Goal: Obtain resource: Obtain resource

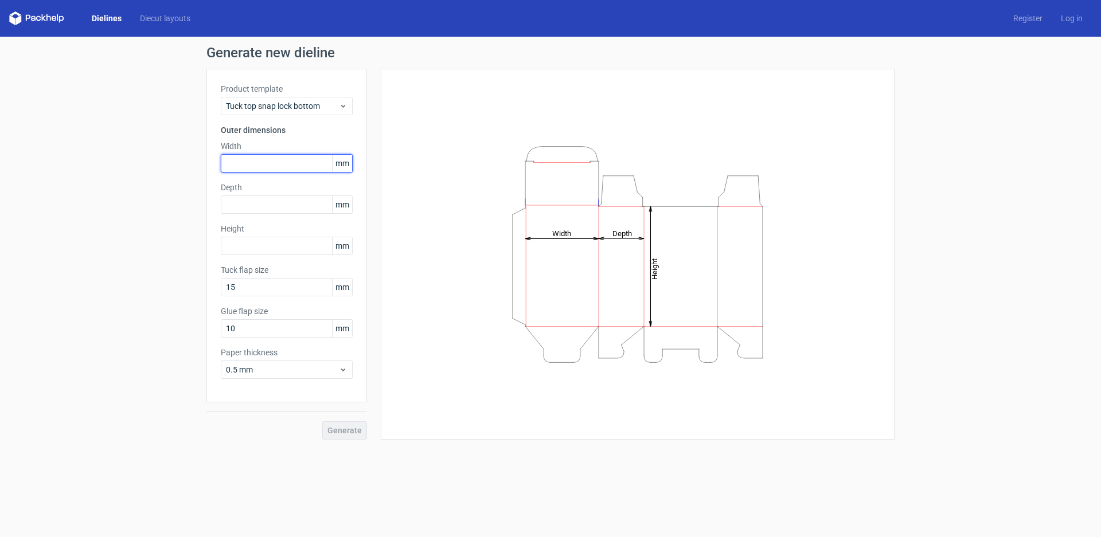
click at [254, 155] on input "text" at bounding box center [287, 163] width 132 height 18
type input "140"
type input "25"
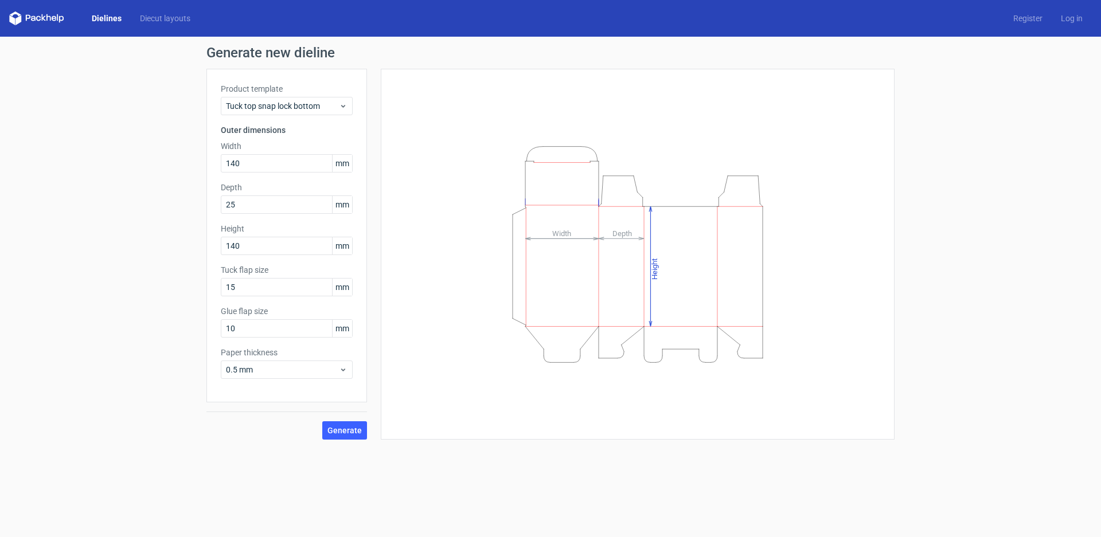
click at [318, 432] on div "Generate" at bounding box center [286, 421] width 161 height 37
click at [331, 432] on span "Generate" at bounding box center [344, 431] width 34 height 8
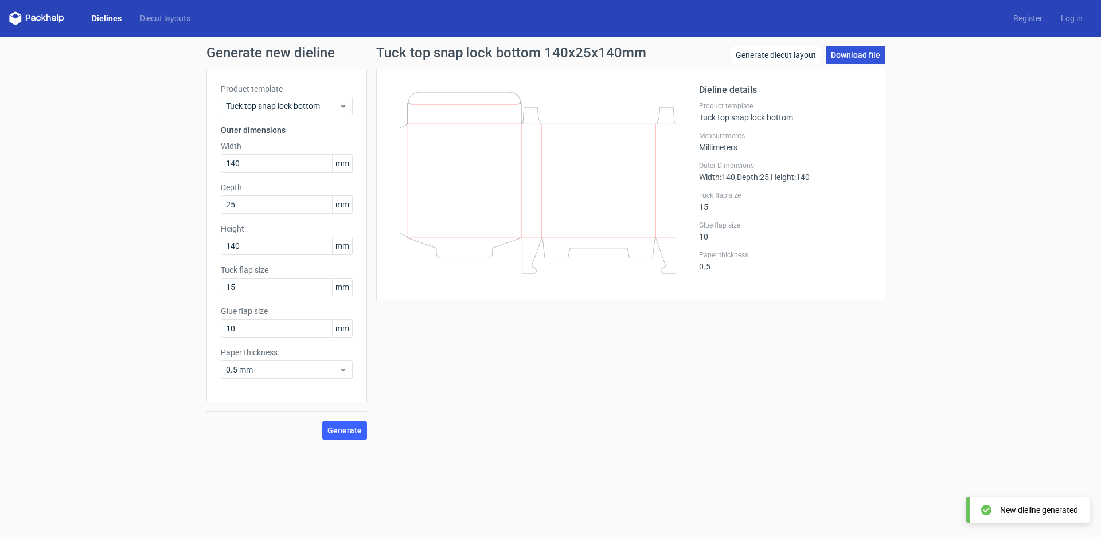
click at [866, 60] on link "Download file" at bounding box center [856, 55] width 60 height 18
click at [257, 374] on span "0.5 mm" at bounding box center [282, 369] width 113 height 11
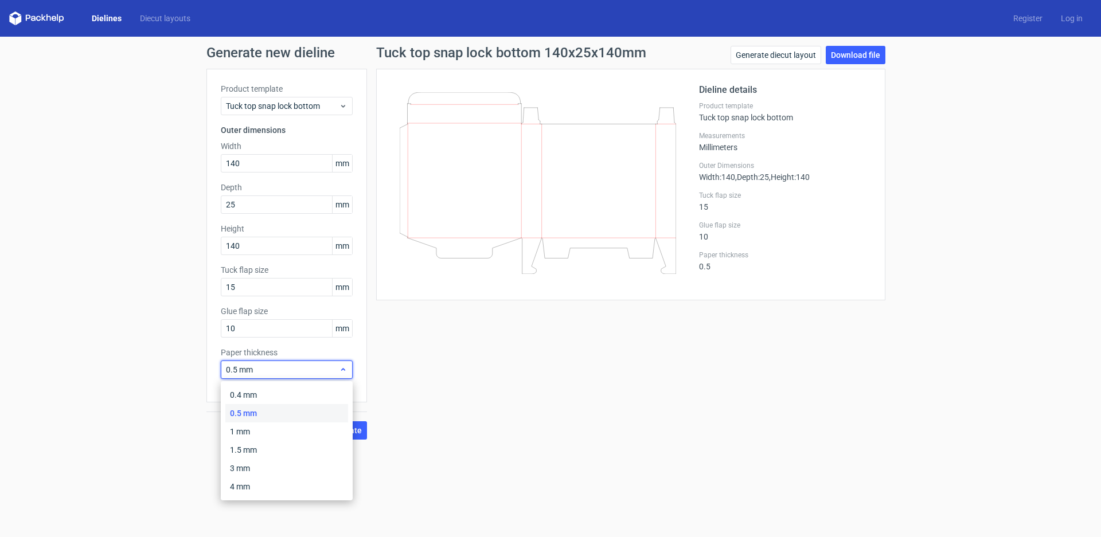
click at [257, 374] on span "0.5 mm" at bounding box center [282, 369] width 113 height 11
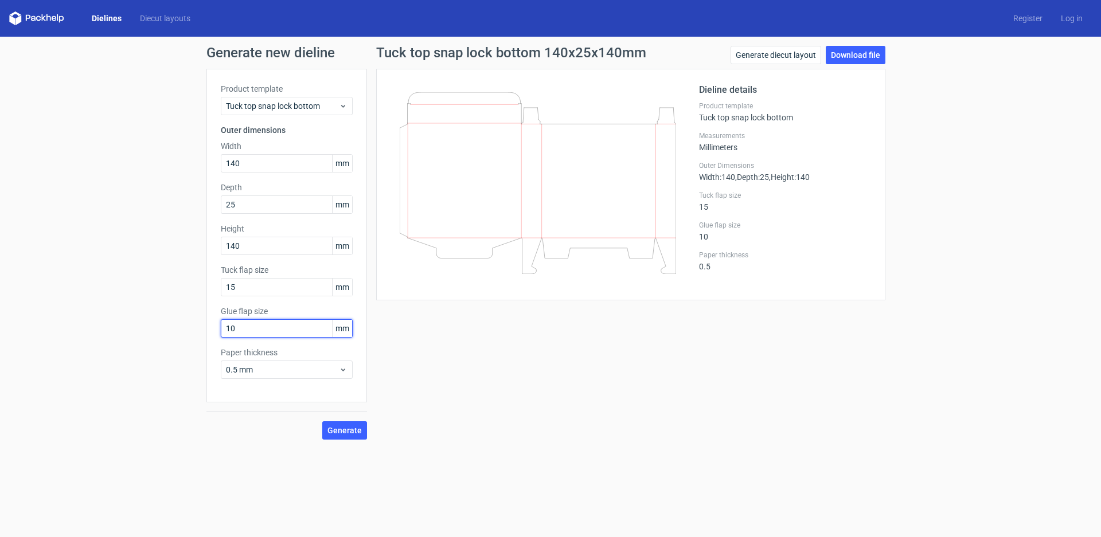
click at [264, 335] on input "10" at bounding box center [287, 328] width 132 height 18
click at [551, 356] on div "Tuck top snap lock bottom 140x25x140mm Generate diecut layout Download file Die…" at bounding box center [631, 243] width 528 height 394
click at [290, 110] on span "Tuck top snap lock bottom" at bounding box center [282, 105] width 113 height 11
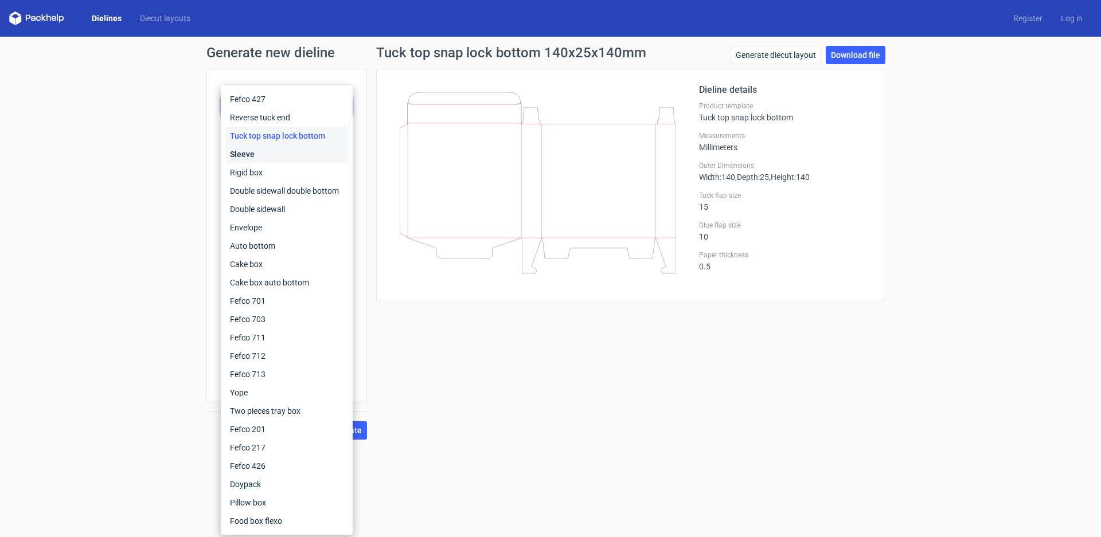
click at [250, 154] on div "Sleeve" at bounding box center [286, 154] width 123 height 18
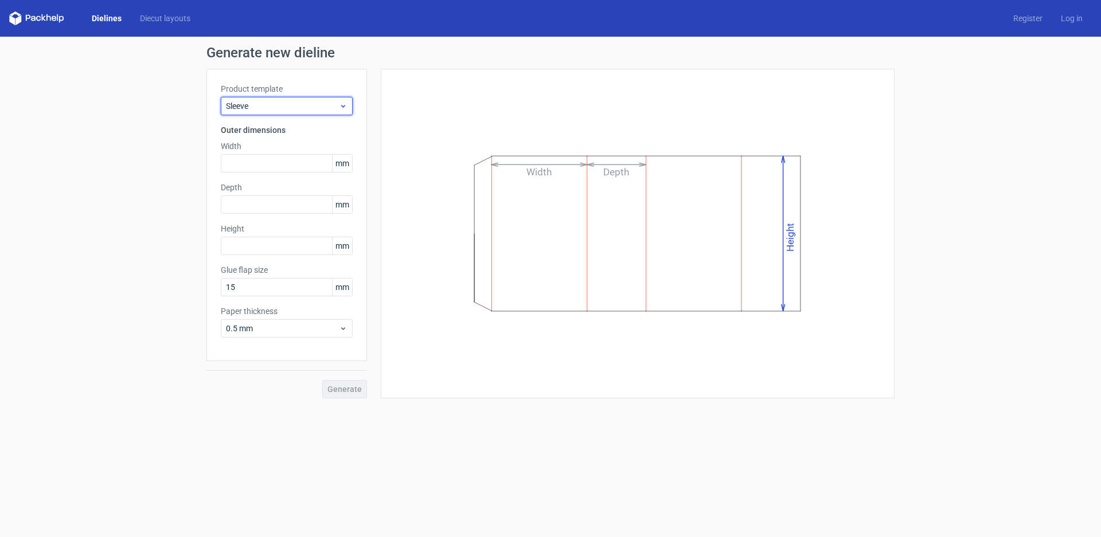
click at [256, 106] on span "Sleeve" at bounding box center [282, 105] width 113 height 11
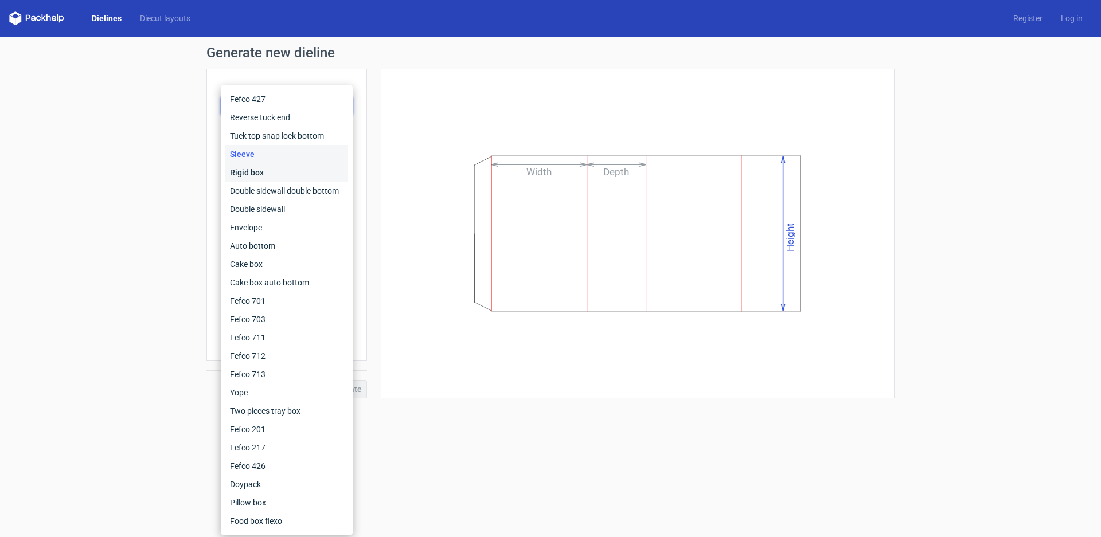
click at [255, 171] on div "Rigid box" at bounding box center [286, 172] width 123 height 18
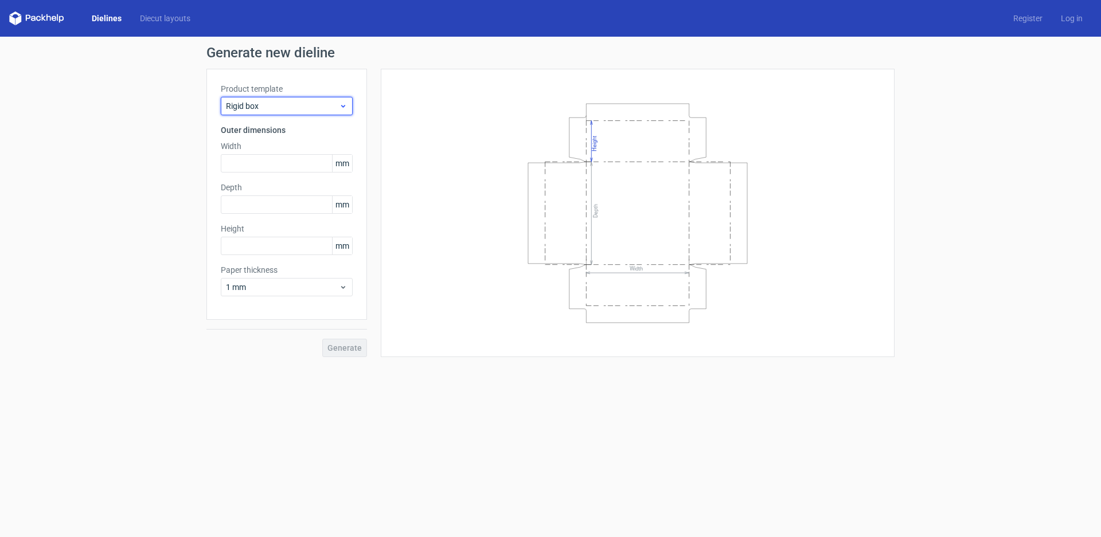
click at [267, 113] on div "Rigid box" at bounding box center [287, 106] width 132 height 18
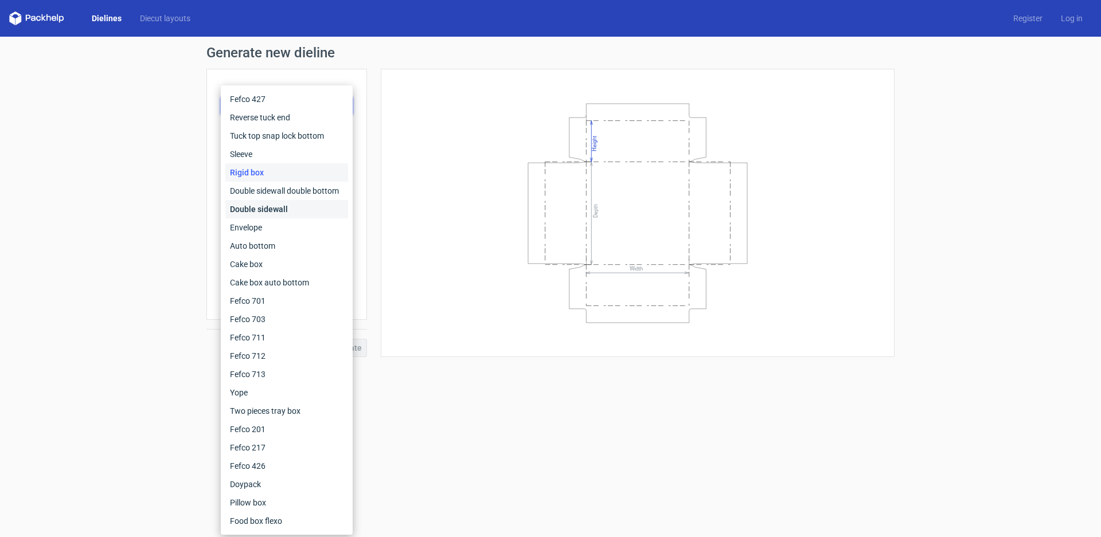
click at [263, 207] on div "Double sidewall" at bounding box center [286, 209] width 123 height 18
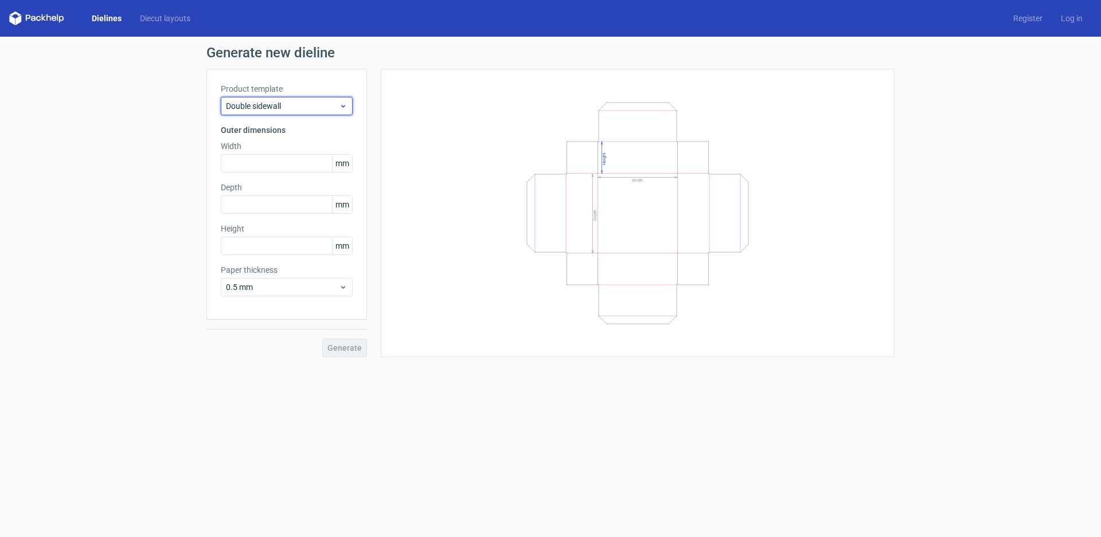
click at [274, 104] on span "Double sidewall" at bounding box center [282, 105] width 113 height 11
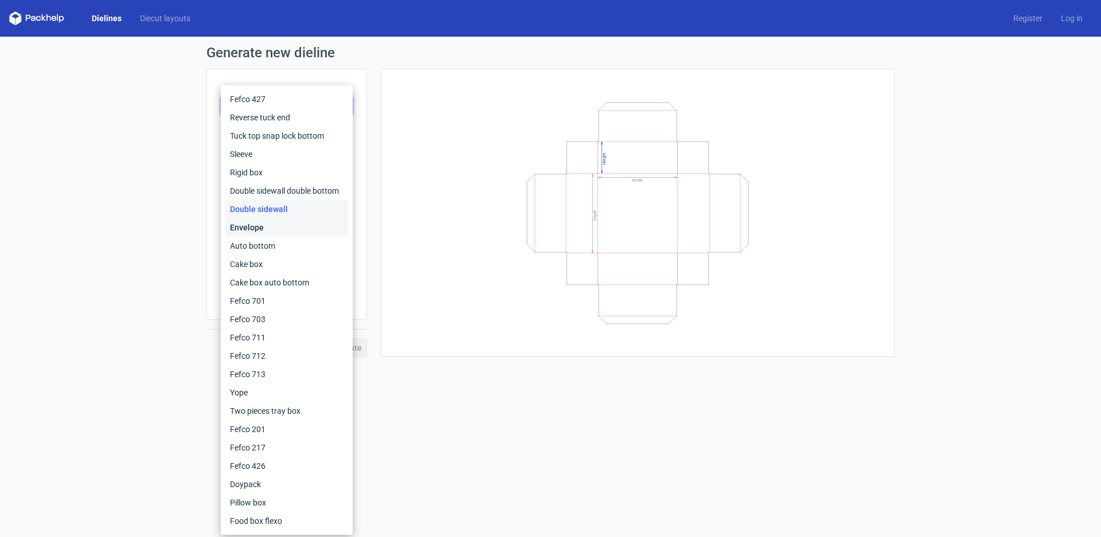
click at [269, 227] on div "Envelope" at bounding box center [286, 227] width 123 height 18
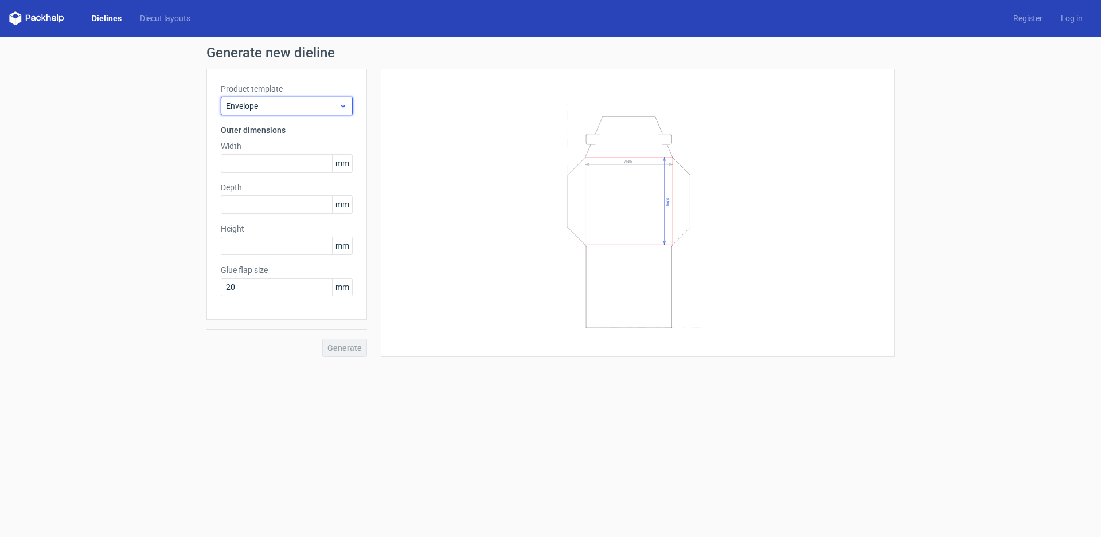
click at [280, 107] on span "Envelope" at bounding box center [282, 105] width 113 height 11
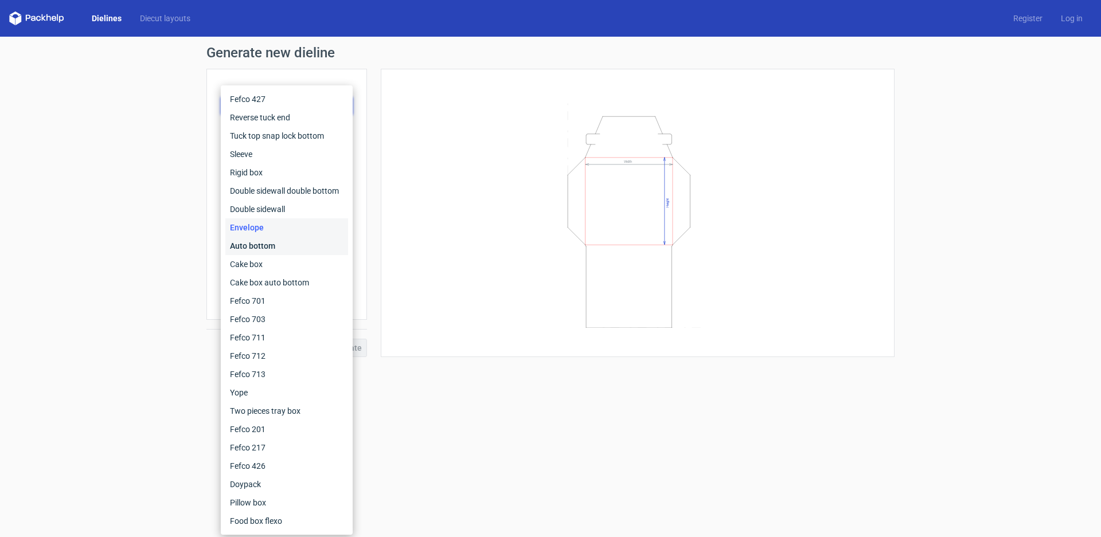
click at [270, 249] on div "Auto bottom" at bounding box center [286, 246] width 123 height 18
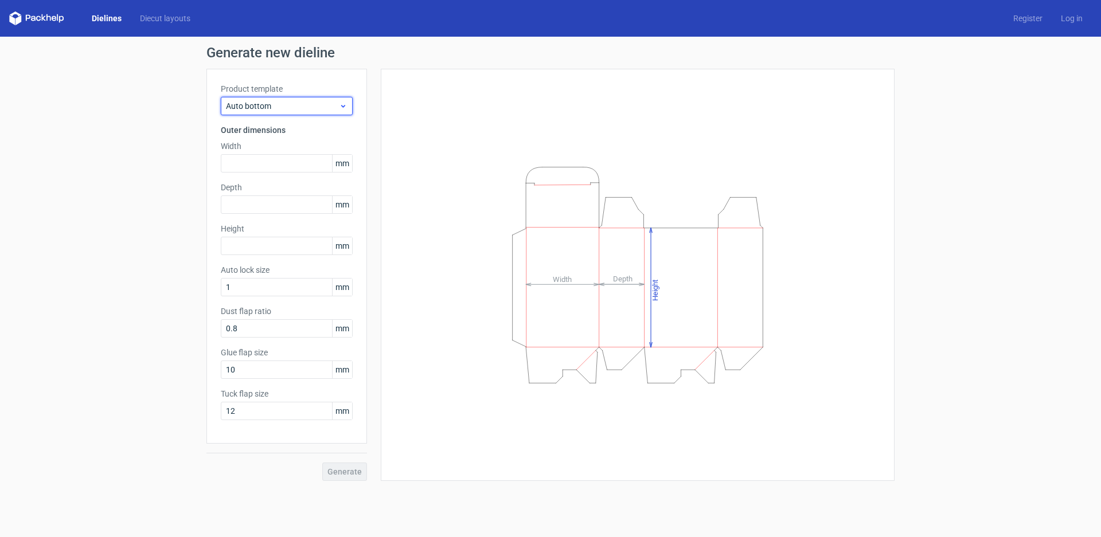
click at [278, 111] on span "Auto bottom" at bounding box center [282, 105] width 113 height 11
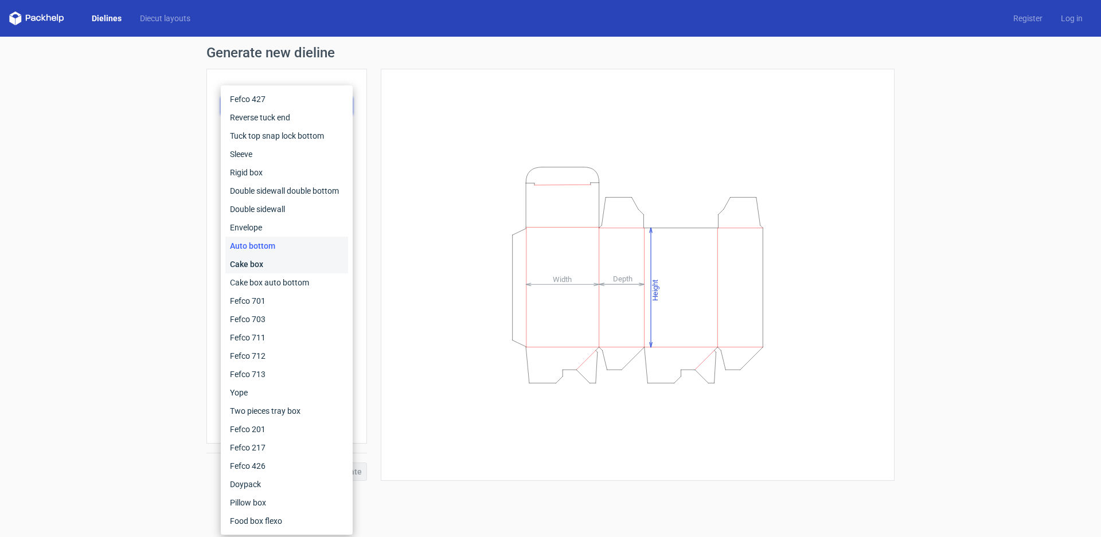
click at [279, 263] on div "Cake box" at bounding box center [286, 264] width 123 height 18
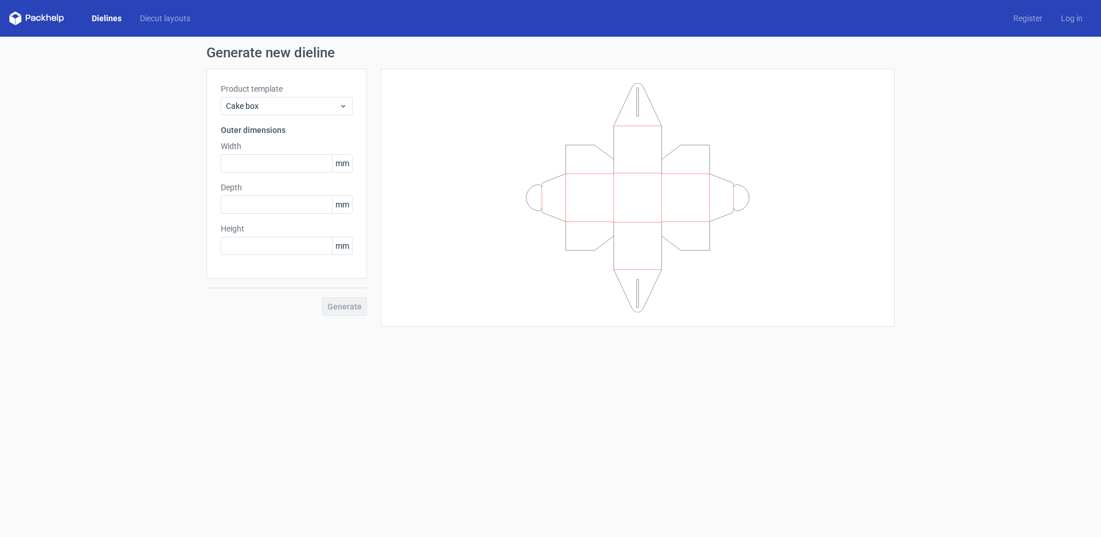
click at [303, 95] on div "Product template Cake box" at bounding box center [287, 99] width 132 height 32
click at [303, 101] on span "Cake box" at bounding box center [282, 105] width 113 height 11
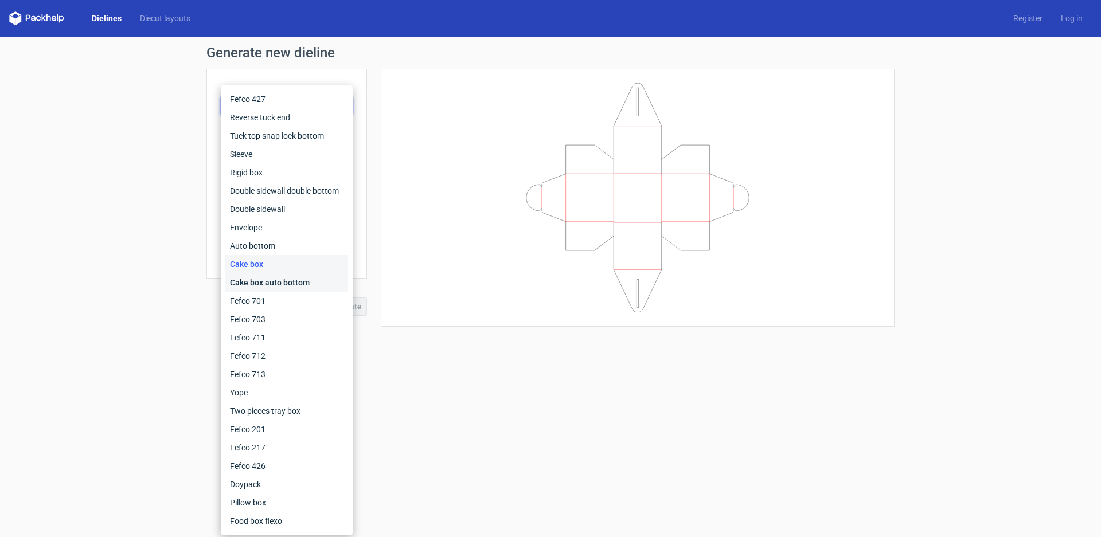
click at [287, 279] on div "Cake box auto bottom" at bounding box center [286, 283] width 123 height 18
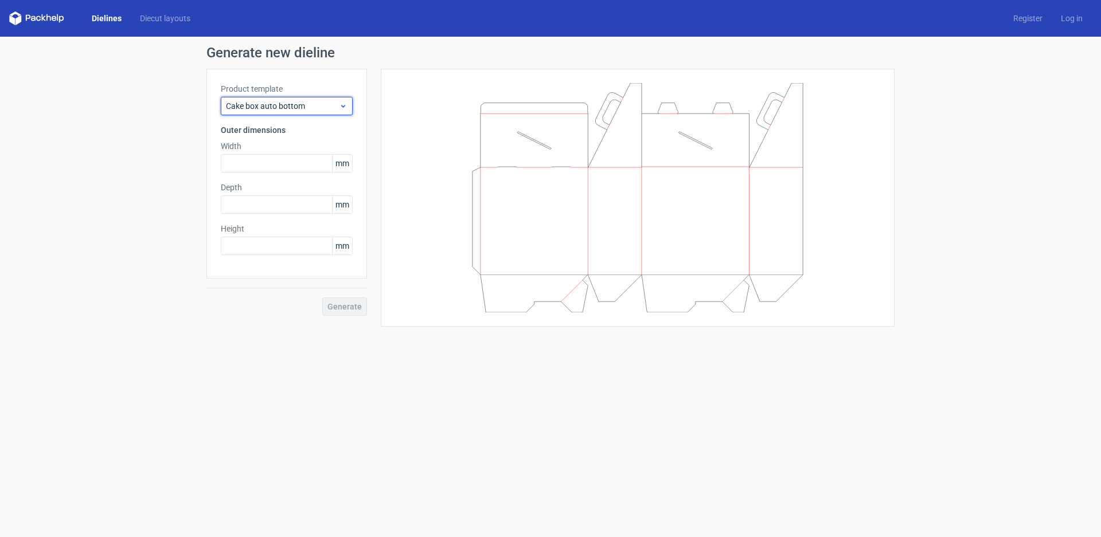
click at [281, 108] on span "Cake box auto bottom" at bounding box center [282, 105] width 113 height 11
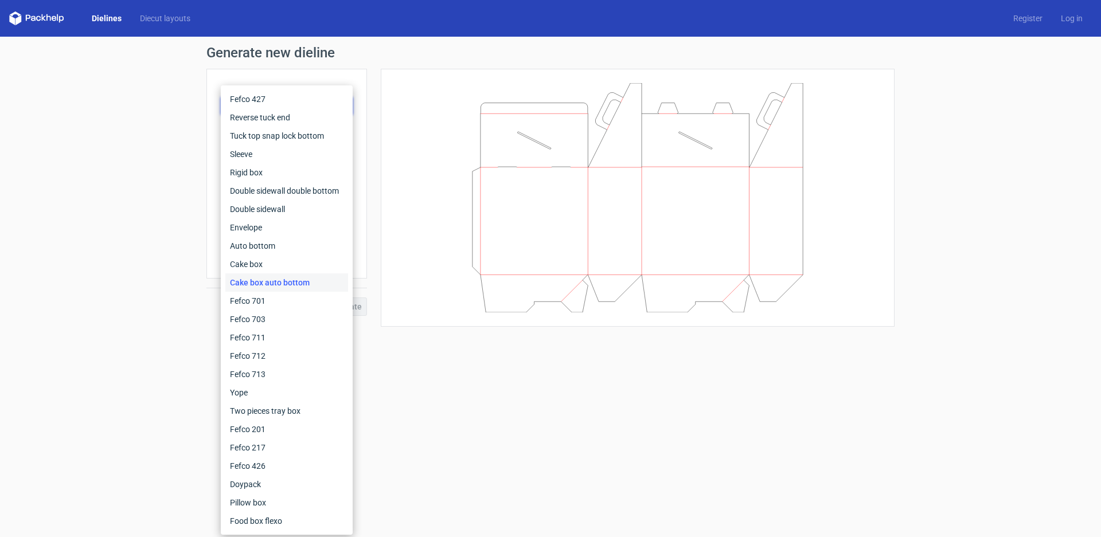
click at [260, 290] on div "Cake box auto bottom" at bounding box center [286, 283] width 123 height 18
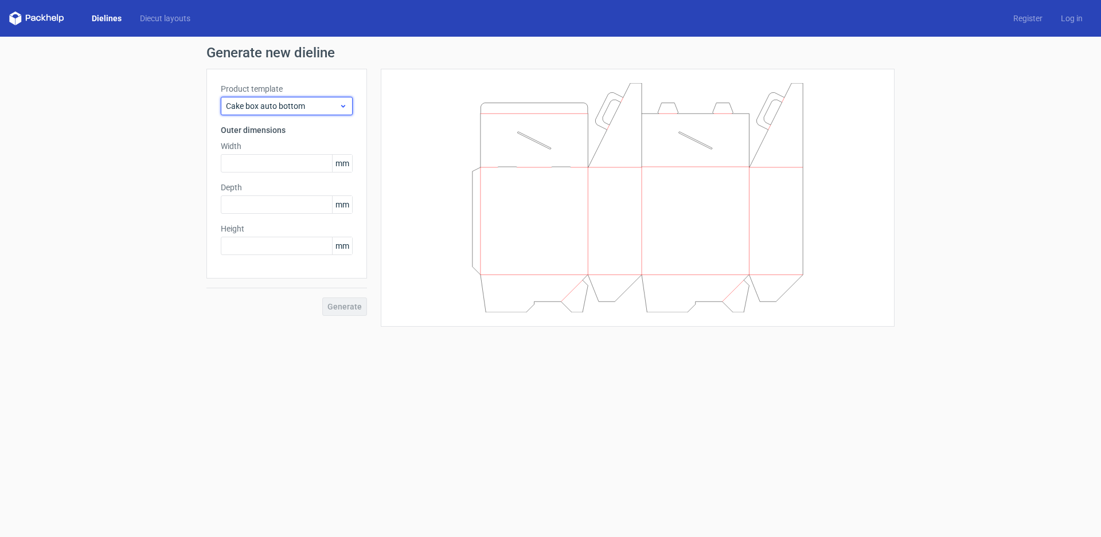
click at [266, 105] on span "Cake box auto bottom" at bounding box center [282, 105] width 113 height 11
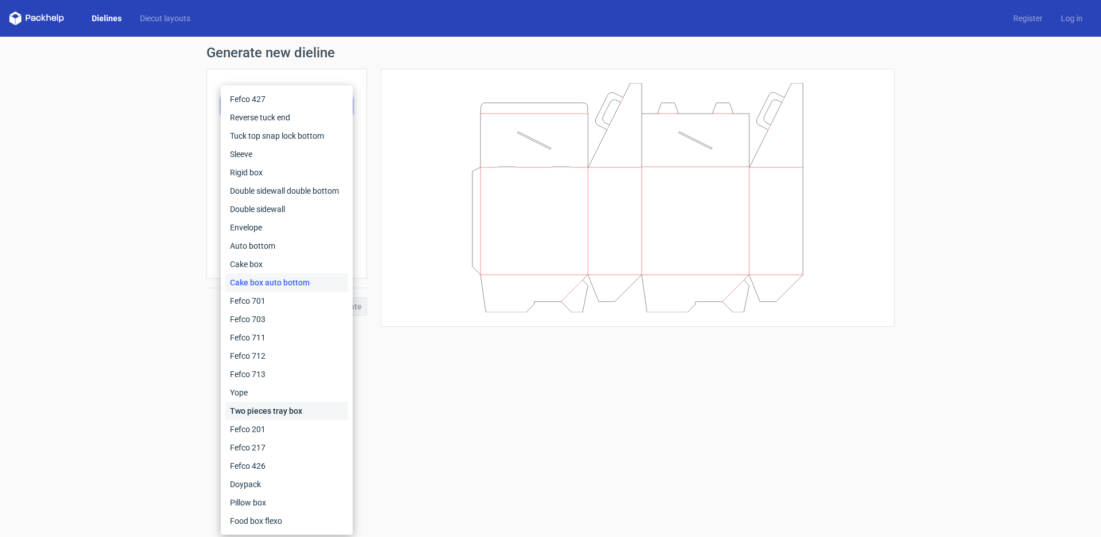
click at [267, 405] on div "Two pieces tray box" at bounding box center [286, 411] width 123 height 18
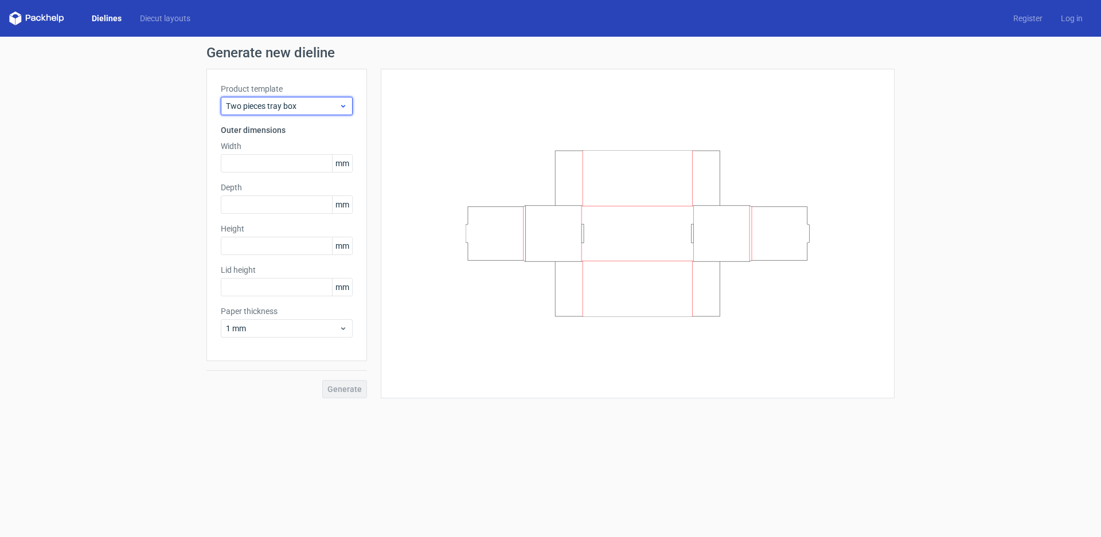
click at [291, 104] on span "Two pieces tray box" at bounding box center [282, 105] width 113 height 11
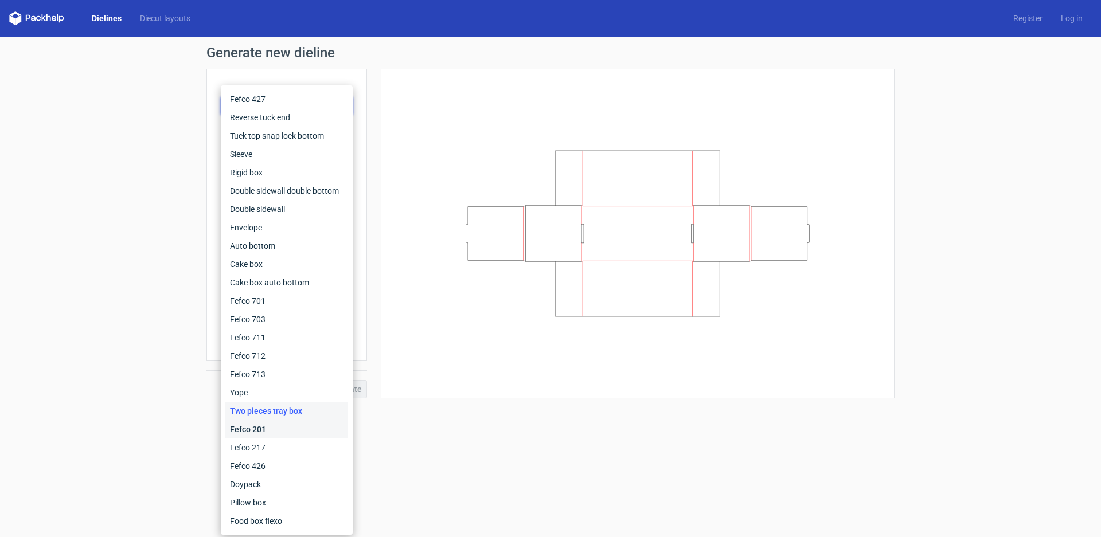
click at [250, 431] on div "Fefco 201" at bounding box center [286, 429] width 123 height 18
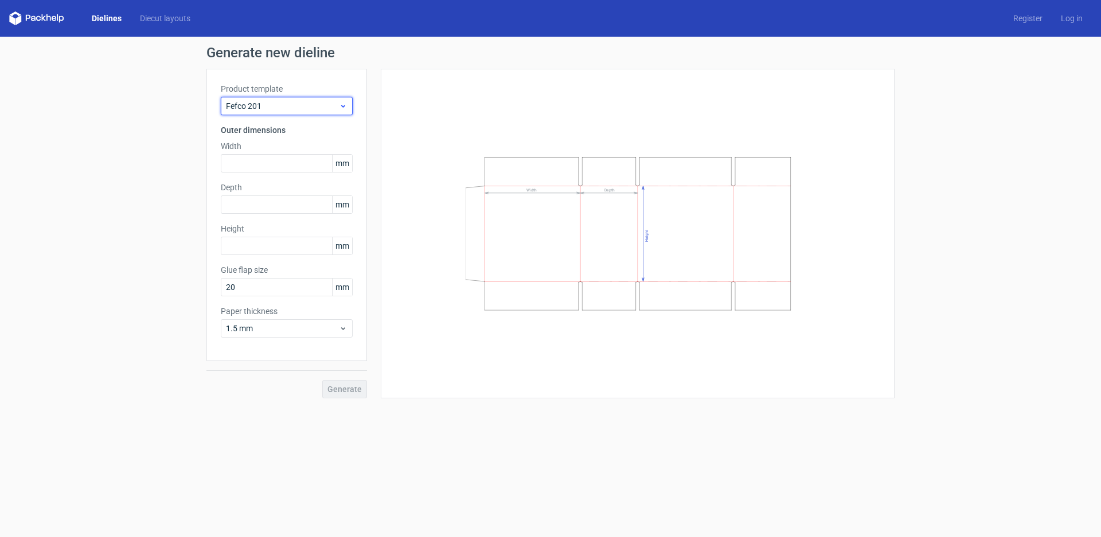
click at [288, 112] on div "Fefco 201" at bounding box center [287, 106] width 132 height 18
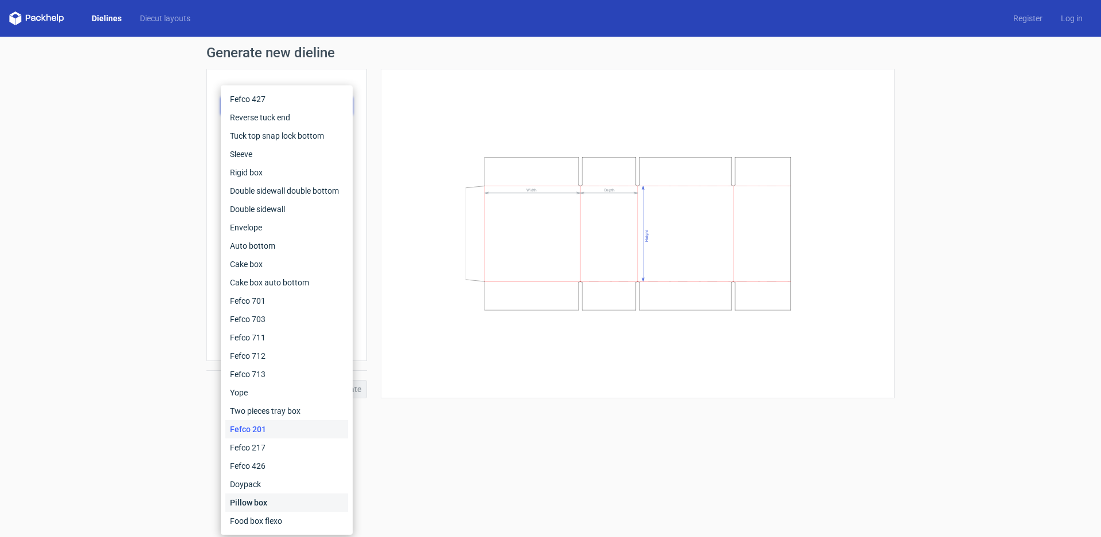
click at [259, 508] on div "Pillow box" at bounding box center [286, 503] width 123 height 18
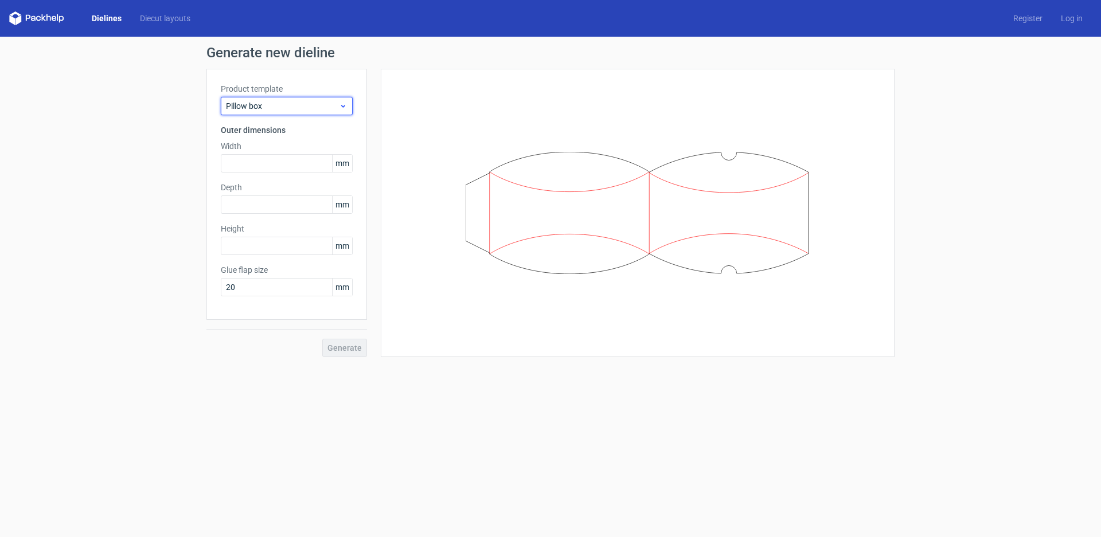
click at [277, 110] on span "Pillow box" at bounding box center [282, 105] width 113 height 11
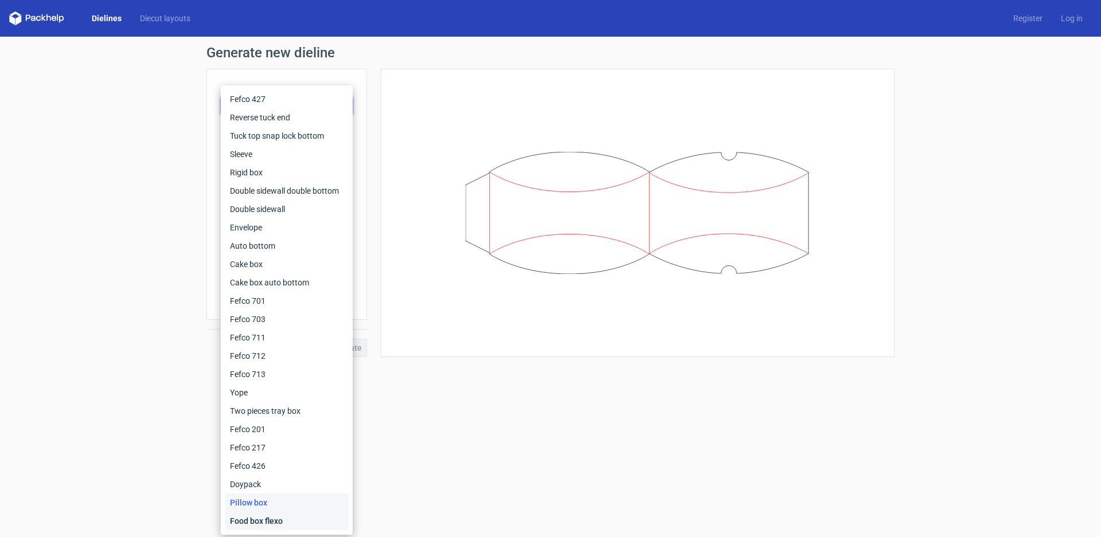
click at [257, 517] on div "Food box flexo" at bounding box center [286, 521] width 123 height 18
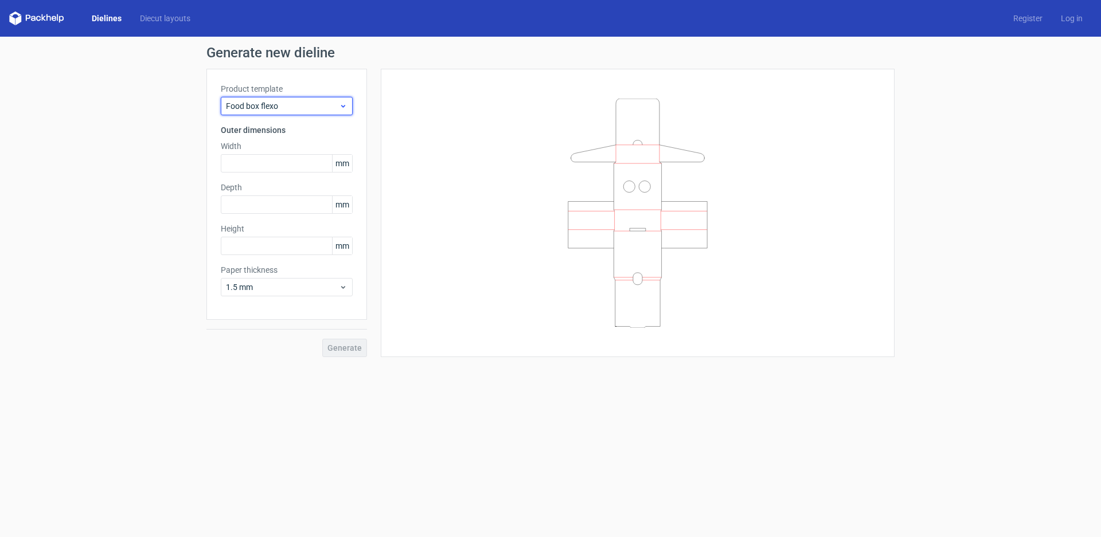
click at [254, 103] on span "Food box flexo" at bounding box center [282, 105] width 113 height 11
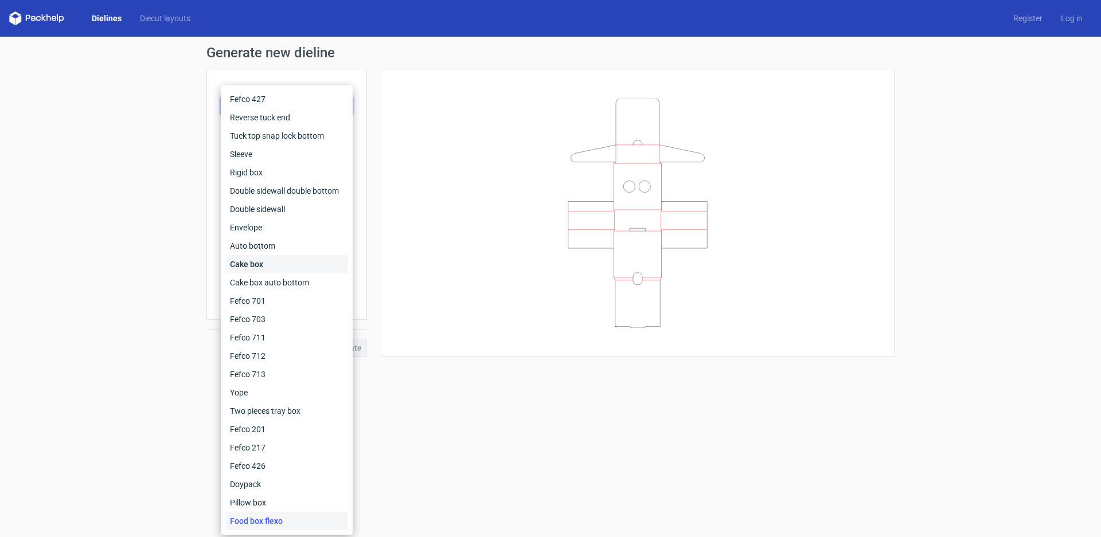
click at [264, 256] on div "Cake box" at bounding box center [286, 264] width 123 height 18
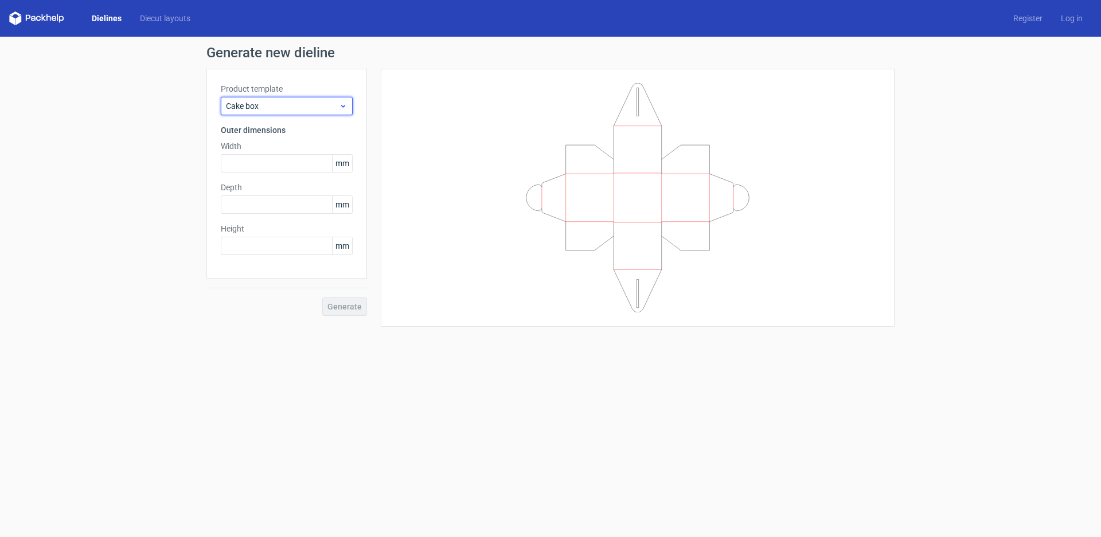
click at [271, 110] on span "Cake box" at bounding box center [282, 105] width 113 height 11
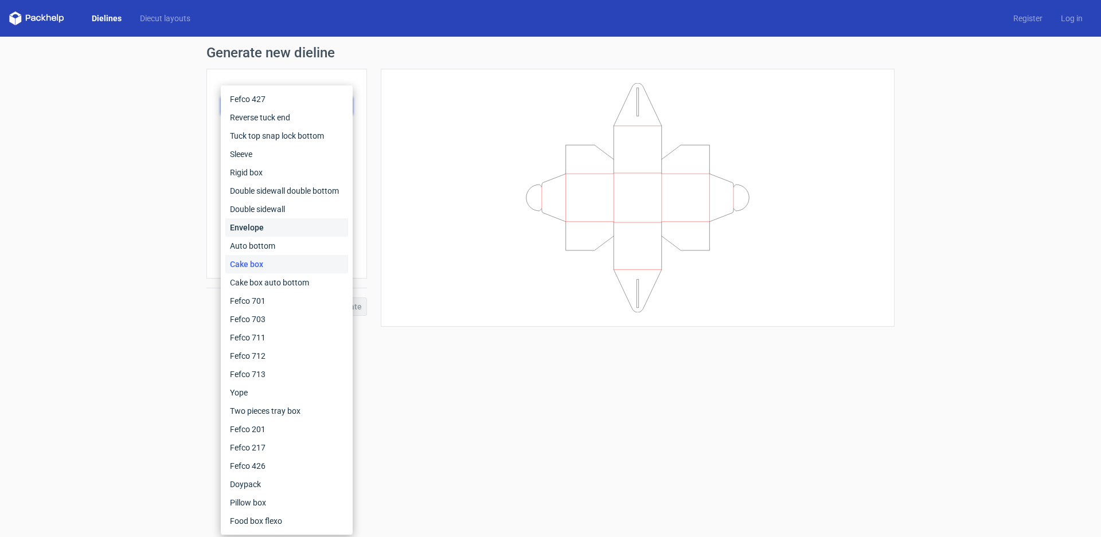
click at [263, 234] on div "Envelope" at bounding box center [286, 227] width 123 height 18
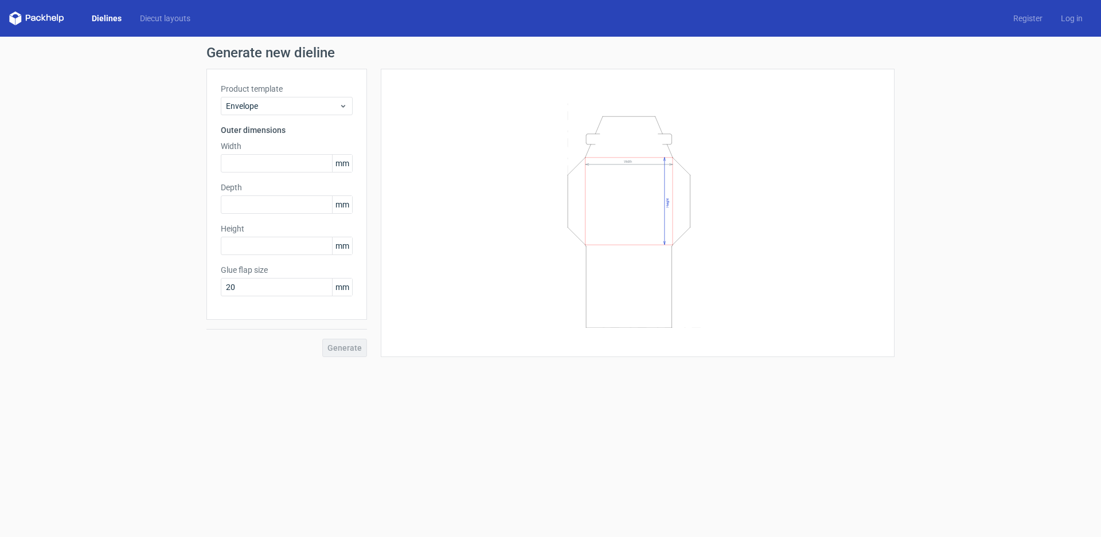
click at [282, 115] on div "Product template Envelope Outer dimensions Width mm Depth mm Height mm Glue fla…" at bounding box center [286, 194] width 161 height 251
click at [279, 107] on span "Envelope" at bounding box center [282, 105] width 113 height 11
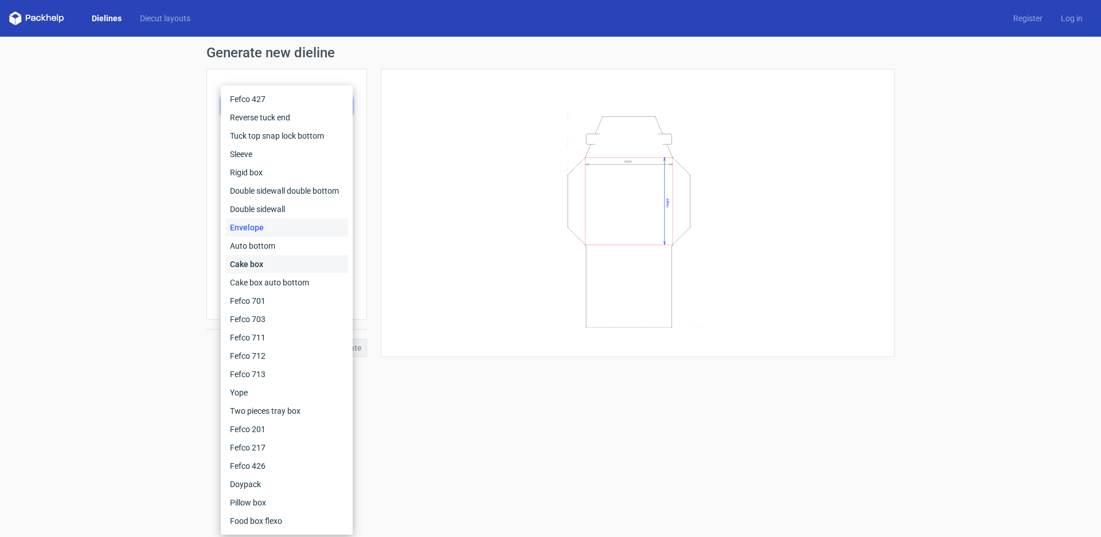
click at [265, 269] on div "Cake box" at bounding box center [286, 264] width 123 height 18
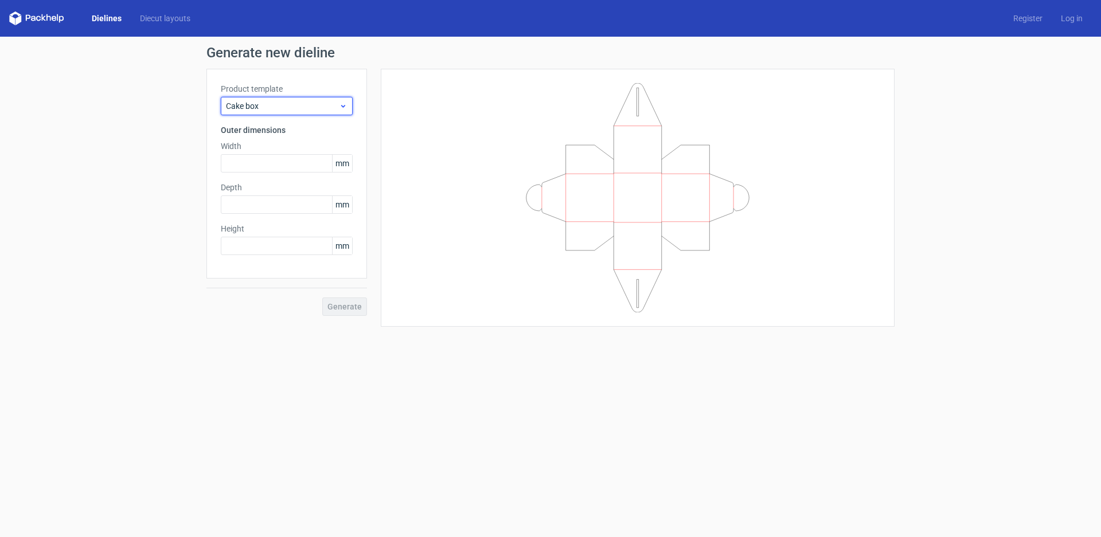
click at [280, 111] on span "Cake box" at bounding box center [282, 105] width 113 height 11
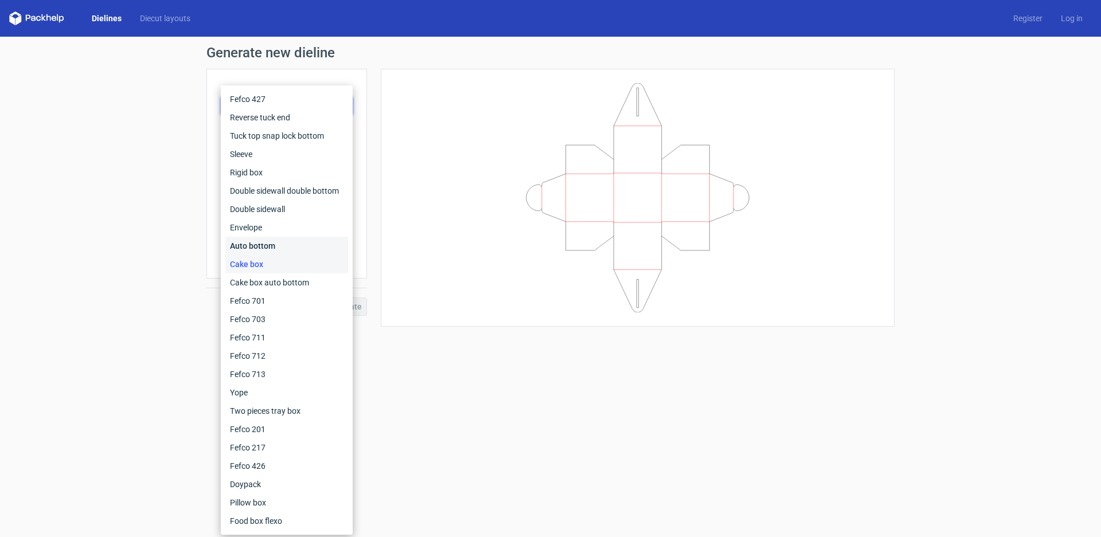
click at [272, 246] on div "Auto bottom" at bounding box center [286, 246] width 123 height 18
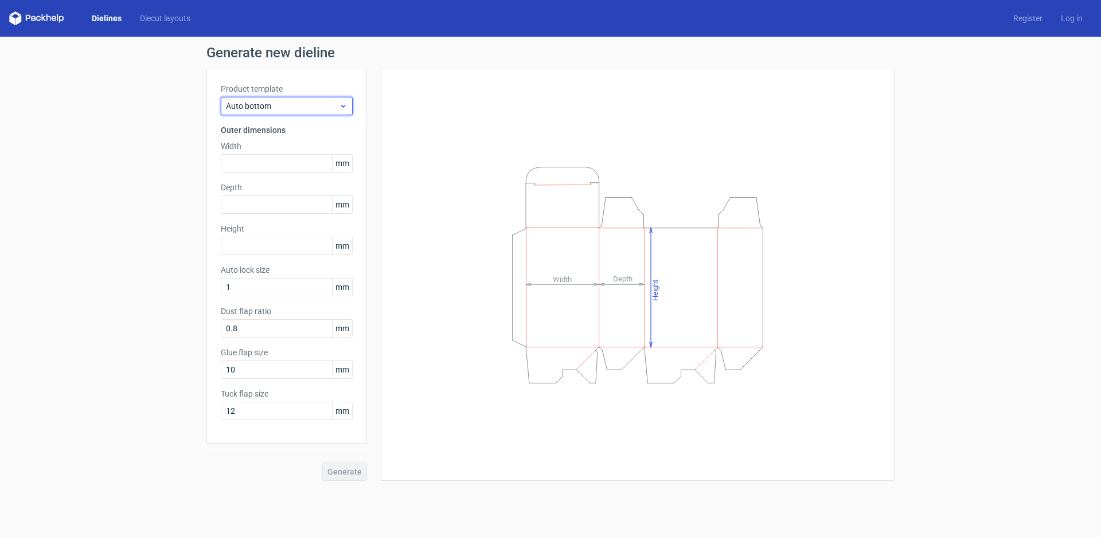
click at [257, 99] on div "Auto bottom" at bounding box center [287, 106] width 132 height 18
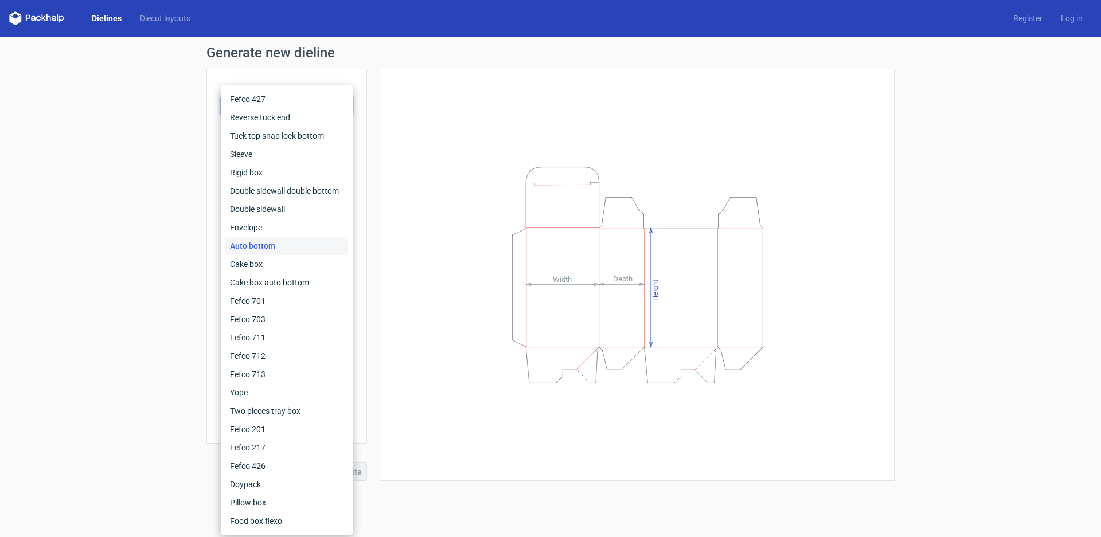
click at [402, 144] on div "Height Depth Width" at bounding box center [637, 275] width 485 height 384
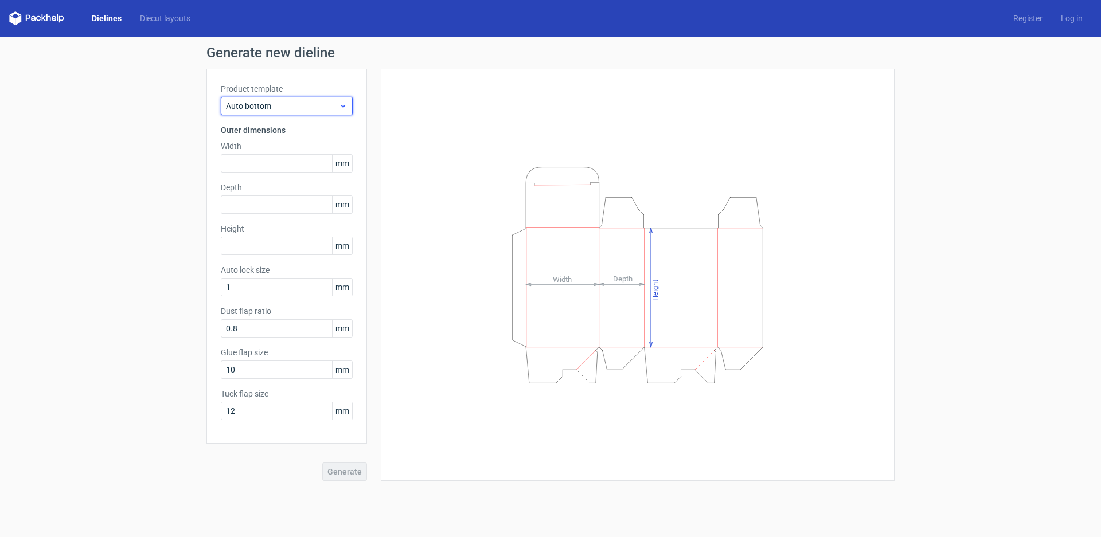
click at [309, 100] on div "Auto bottom" at bounding box center [287, 106] width 132 height 18
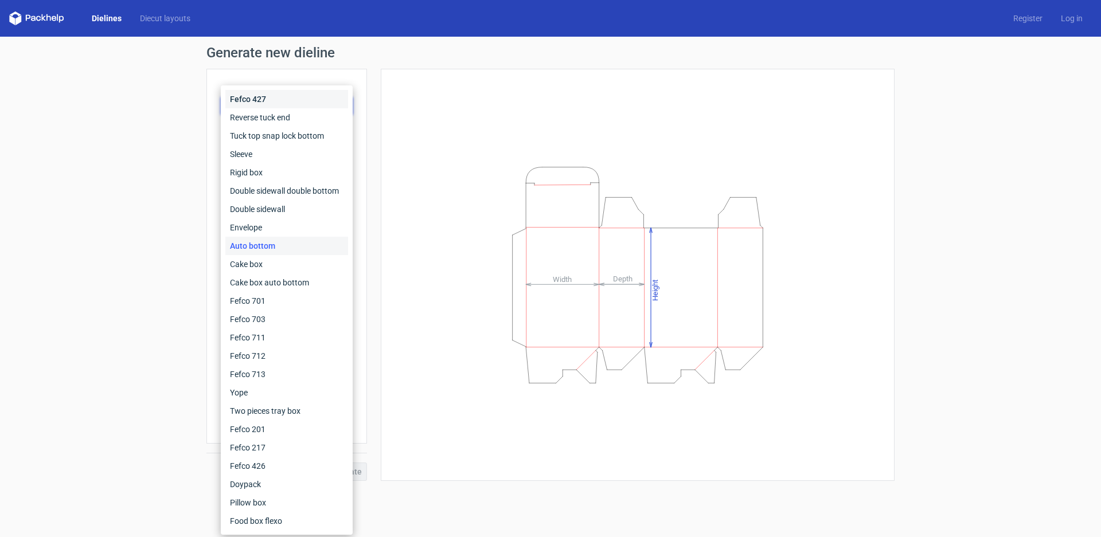
click at [267, 101] on div "Fefco 427" at bounding box center [286, 99] width 123 height 18
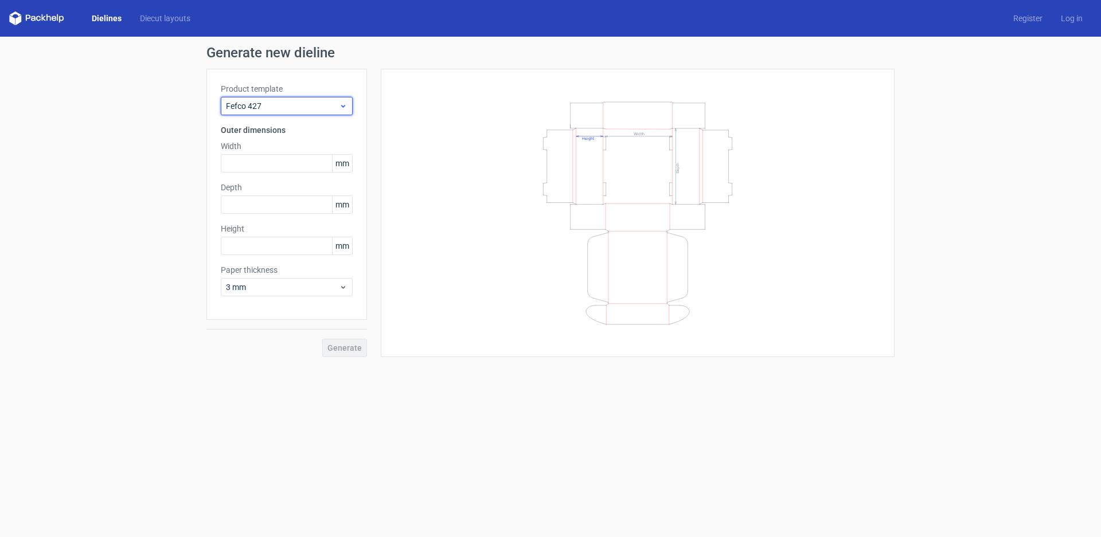
click at [270, 103] on span "Fefco 427" at bounding box center [282, 105] width 113 height 11
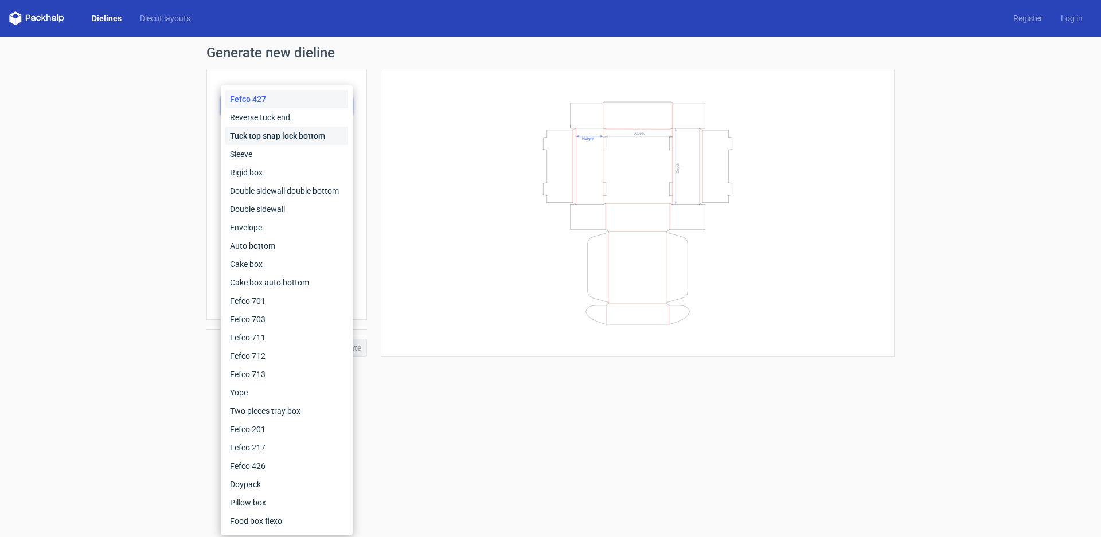
click at [271, 135] on div "Tuck top snap lock bottom" at bounding box center [286, 136] width 123 height 18
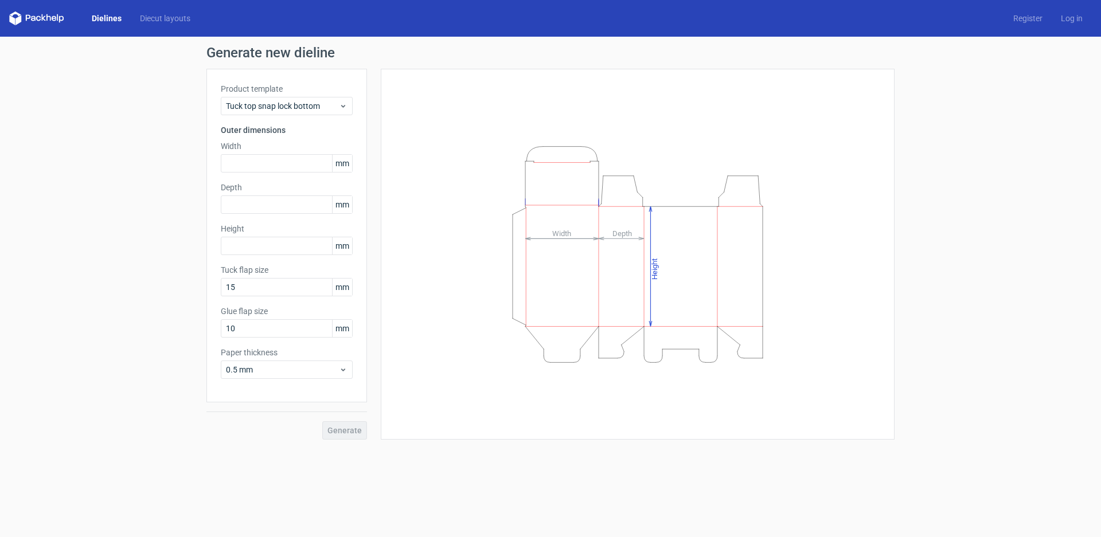
click at [279, 94] on label "Product template" at bounding box center [287, 88] width 132 height 11
click at [281, 107] on span "Tuck top snap lock bottom" at bounding box center [282, 105] width 113 height 11
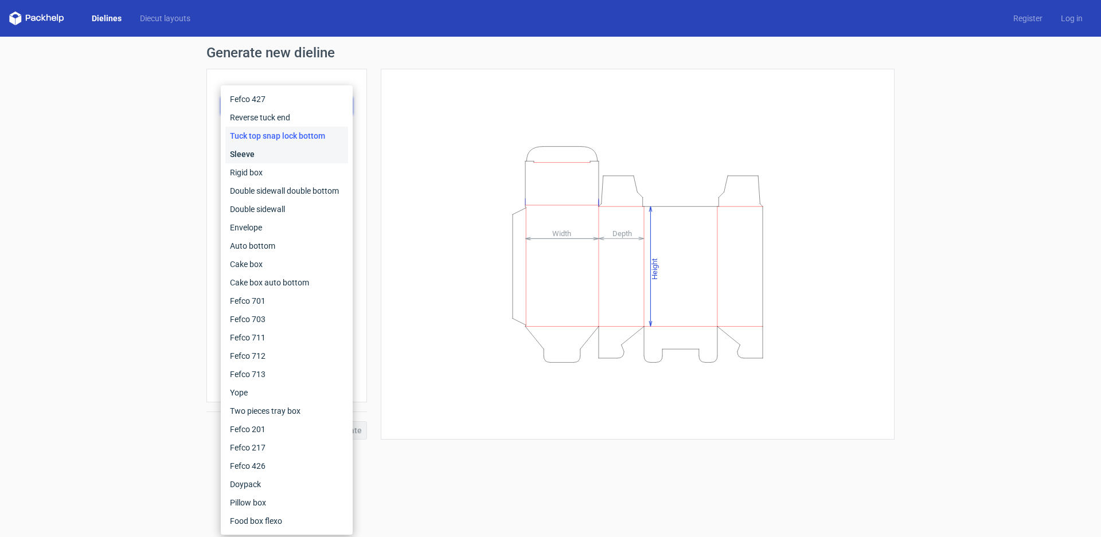
click at [280, 146] on div "Sleeve" at bounding box center [286, 154] width 123 height 18
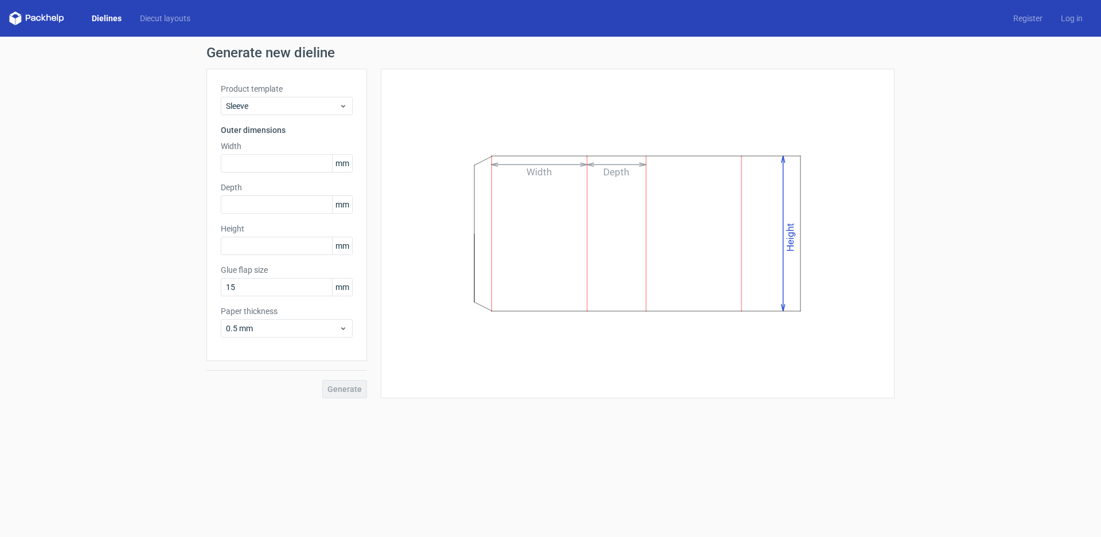
click at [299, 95] on div "Product template Sleeve" at bounding box center [287, 99] width 132 height 32
click at [299, 97] on div "Sleeve" at bounding box center [287, 106] width 132 height 18
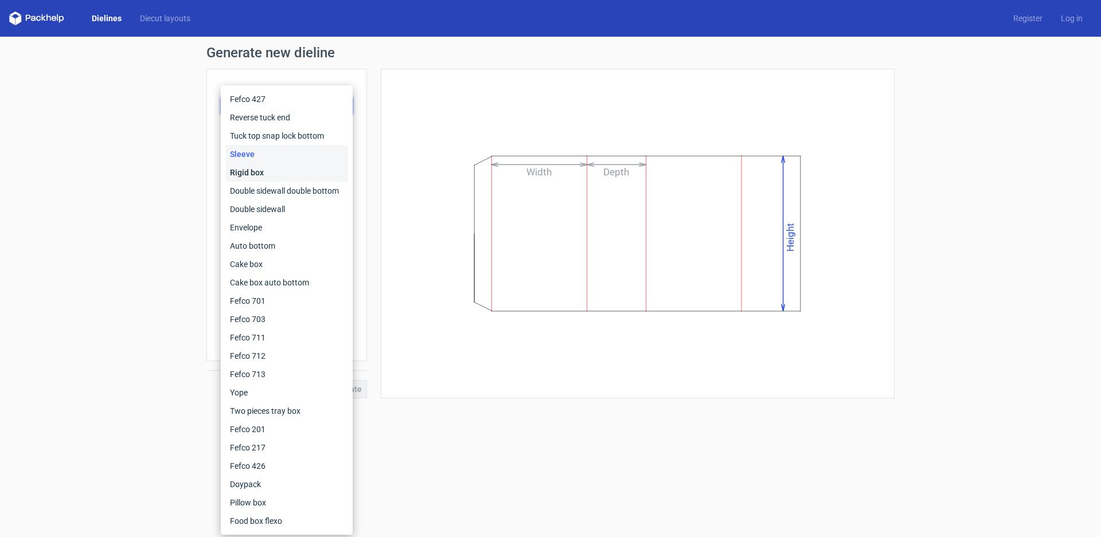
click at [291, 165] on div "Rigid box" at bounding box center [286, 172] width 123 height 18
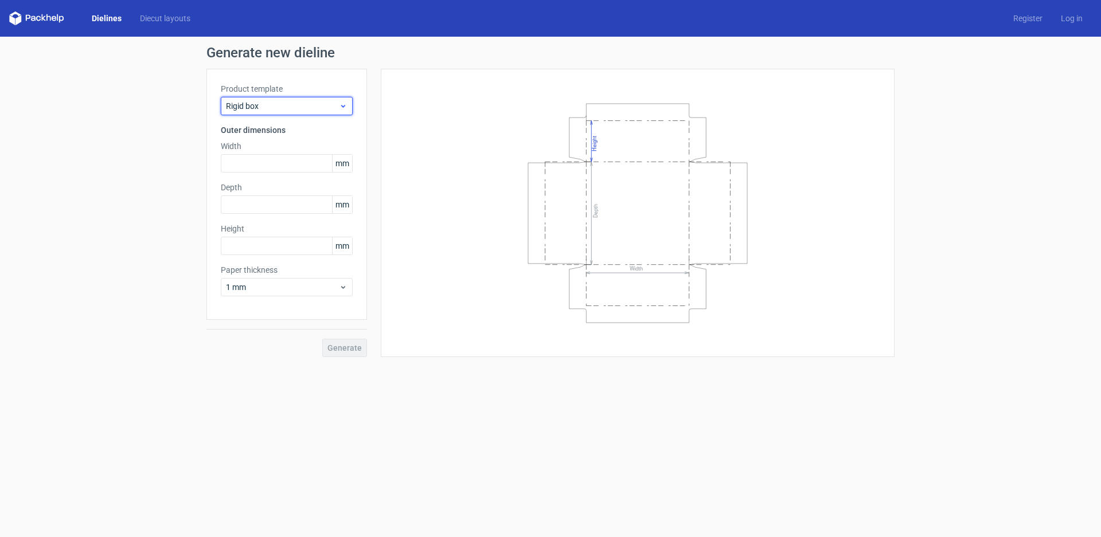
click at [317, 107] on span "Rigid box" at bounding box center [282, 105] width 113 height 11
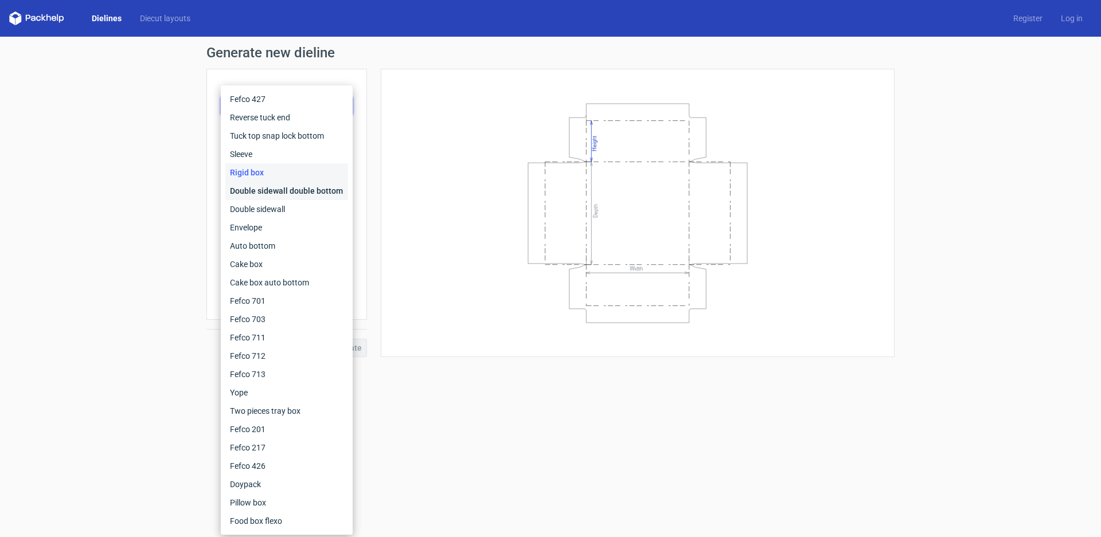
click at [287, 194] on div "Double sidewall double bottom" at bounding box center [286, 191] width 123 height 18
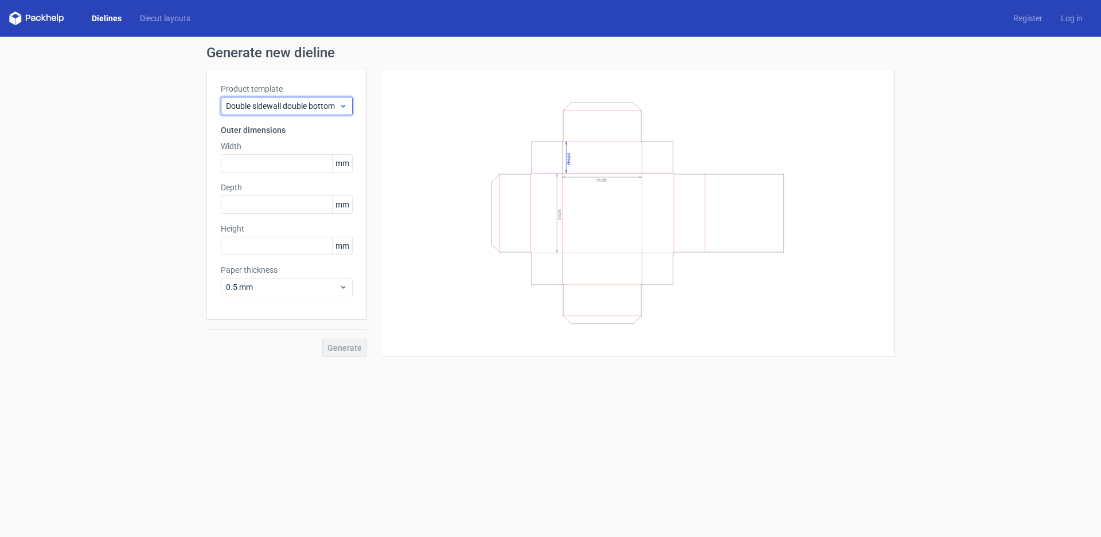
click at [301, 104] on span "Double sidewall double bottom" at bounding box center [282, 105] width 113 height 11
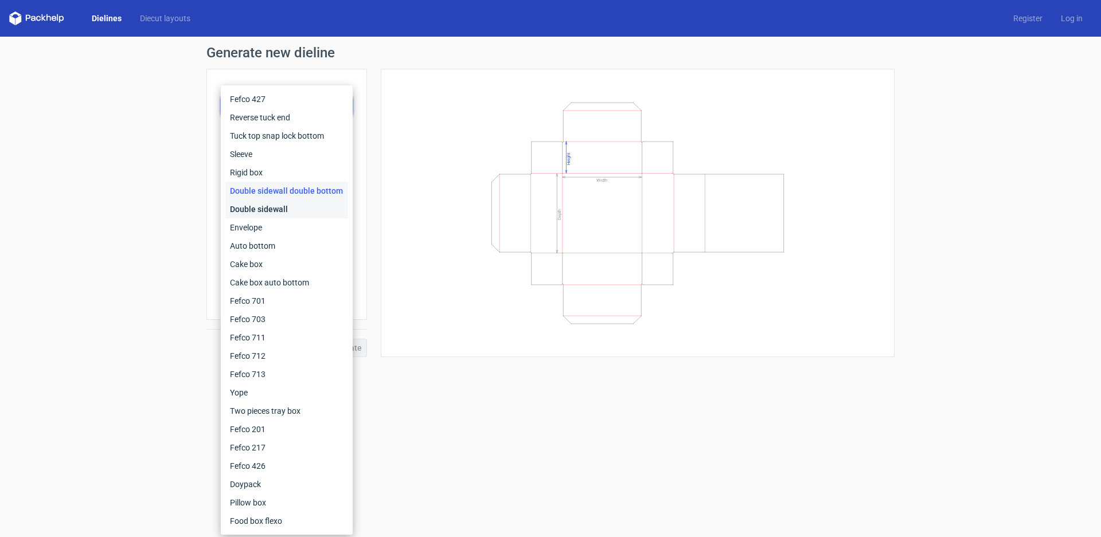
click at [284, 216] on div "Double sidewall" at bounding box center [286, 209] width 123 height 18
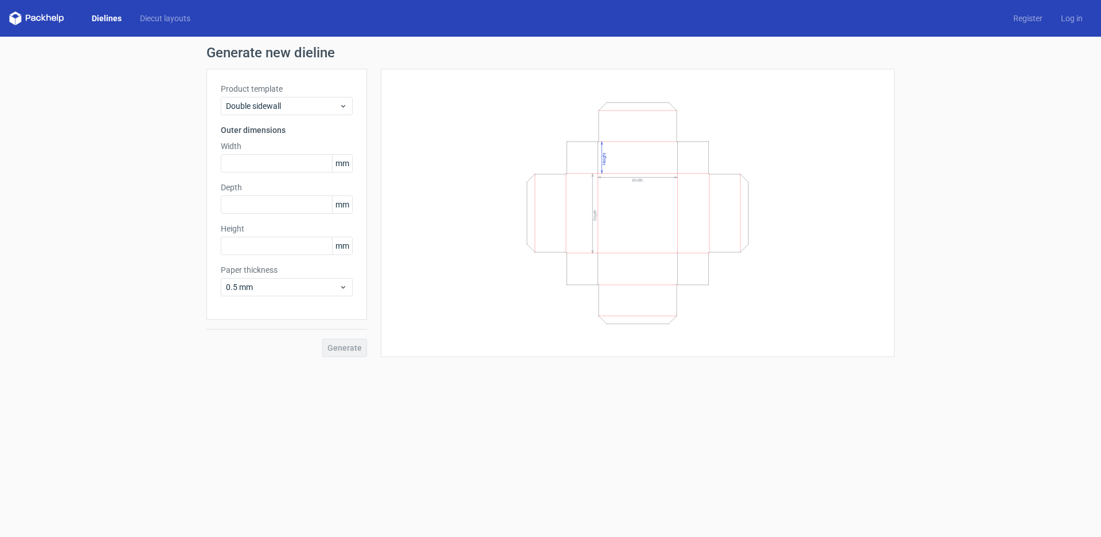
click at [294, 119] on div "Product template Double sidewall Outer dimensions Width mm Depth mm Height mm P…" at bounding box center [286, 194] width 161 height 251
click at [294, 112] on div "Double sidewall" at bounding box center [287, 106] width 132 height 18
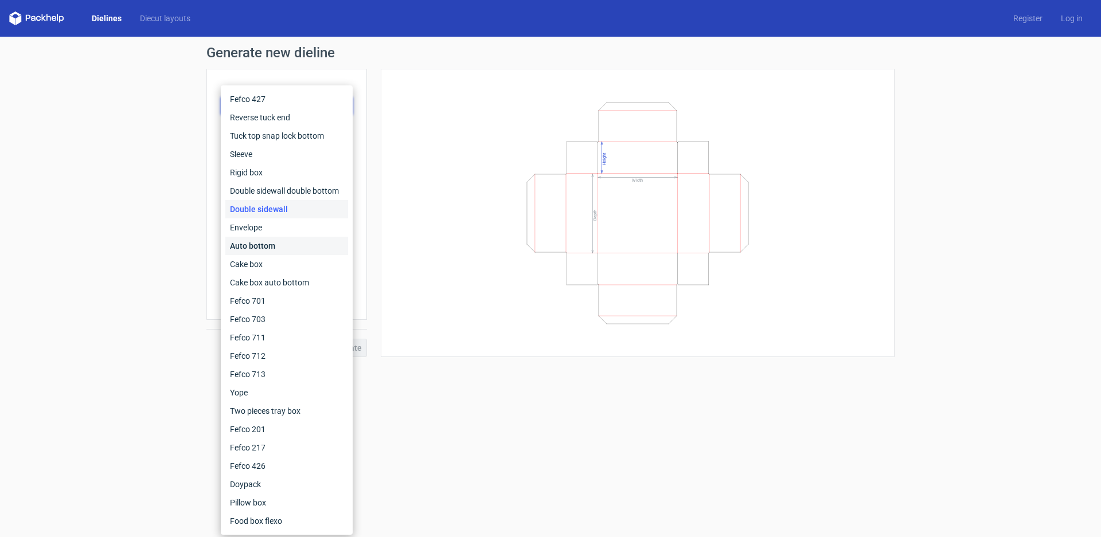
click at [291, 244] on div "Auto bottom" at bounding box center [286, 246] width 123 height 18
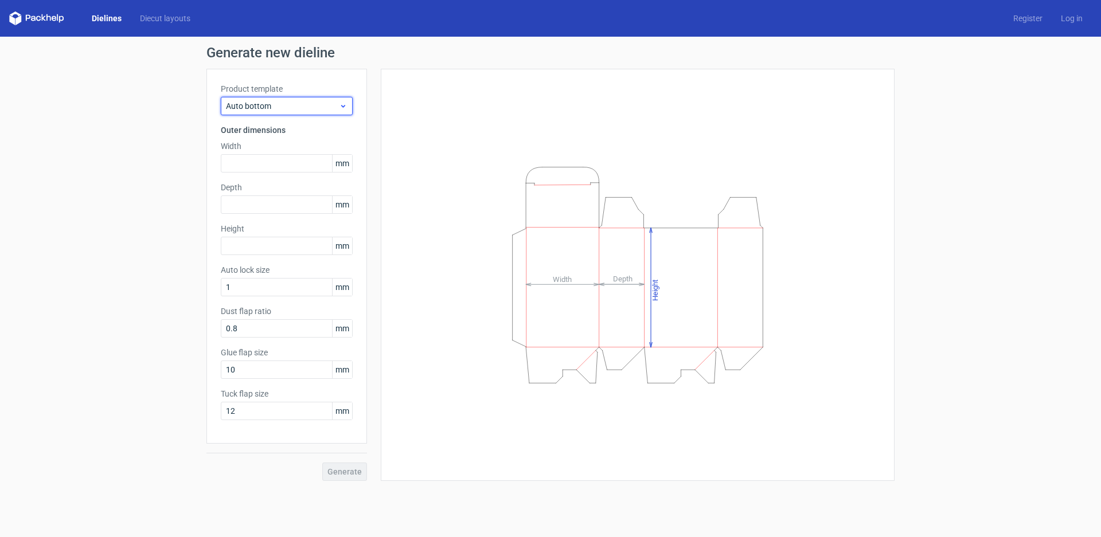
click at [310, 114] on div "Auto bottom" at bounding box center [287, 106] width 132 height 18
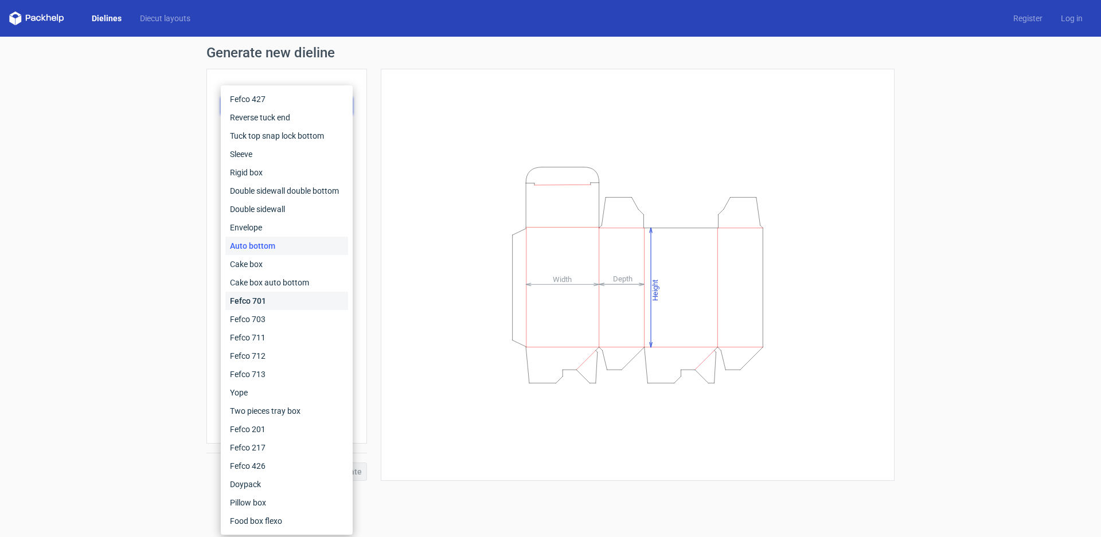
click at [270, 299] on div "Fefco 701" at bounding box center [286, 301] width 123 height 18
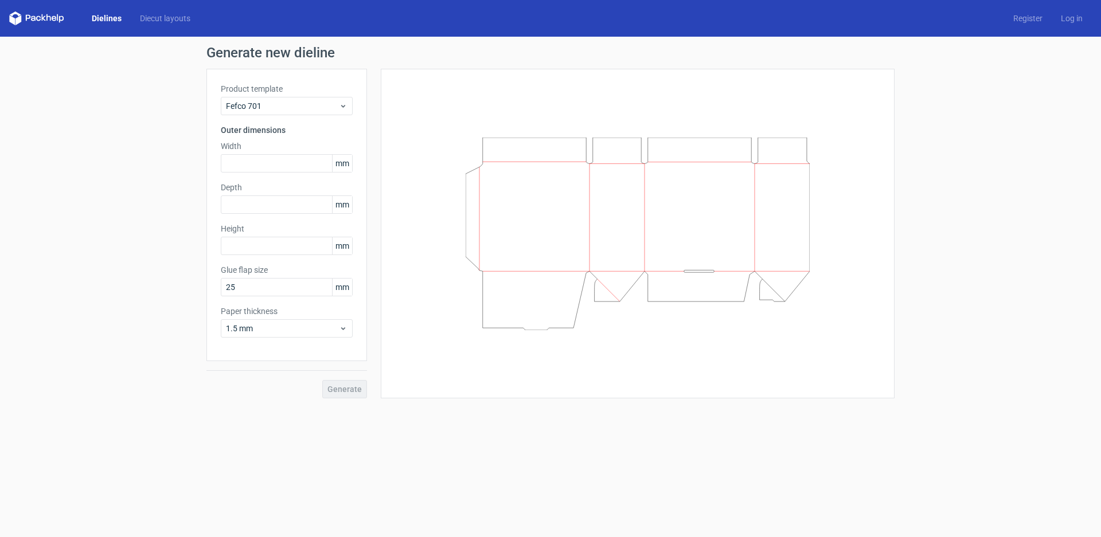
click at [306, 115] on div "Product template Fefco 701 Outer dimensions Width mm Depth mm Height mm Glue fl…" at bounding box center [286, 215] width 161 height 292
click at [306, 100] on span "Fefco 701" at bounding box center [282, 105] width 113 height 11
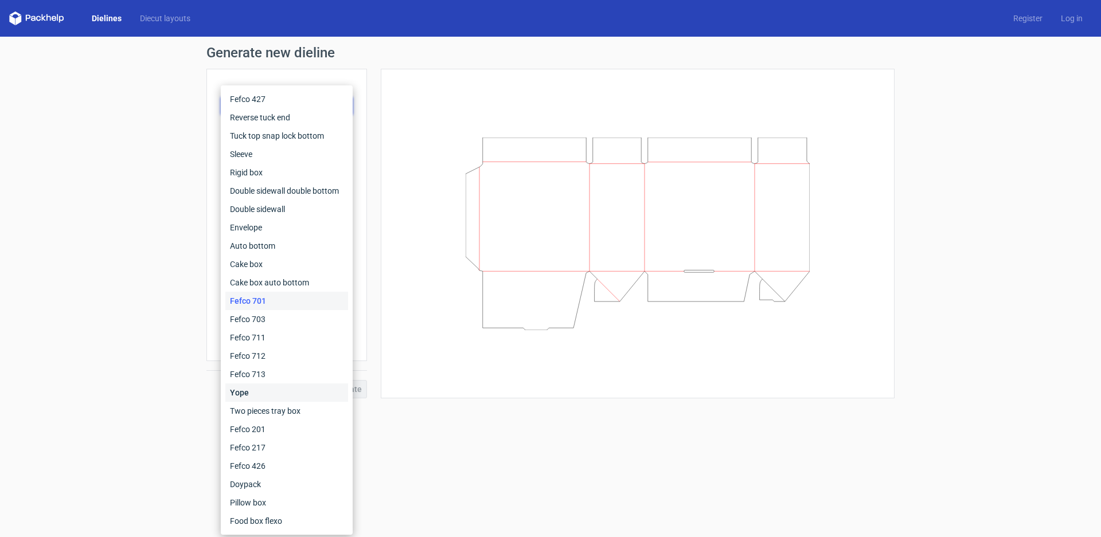
click at [263, 400] on div "Yope" at bounding box center [286, 393] width 123 height 18
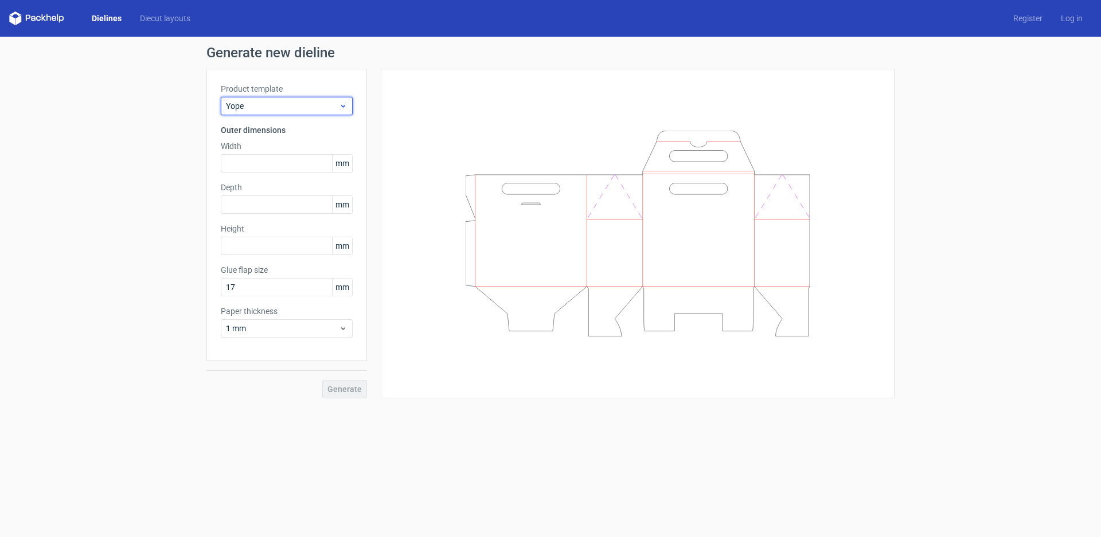
click at [304, 100] on span "Yope" at bounding box center [282, 105] width 113 height 11
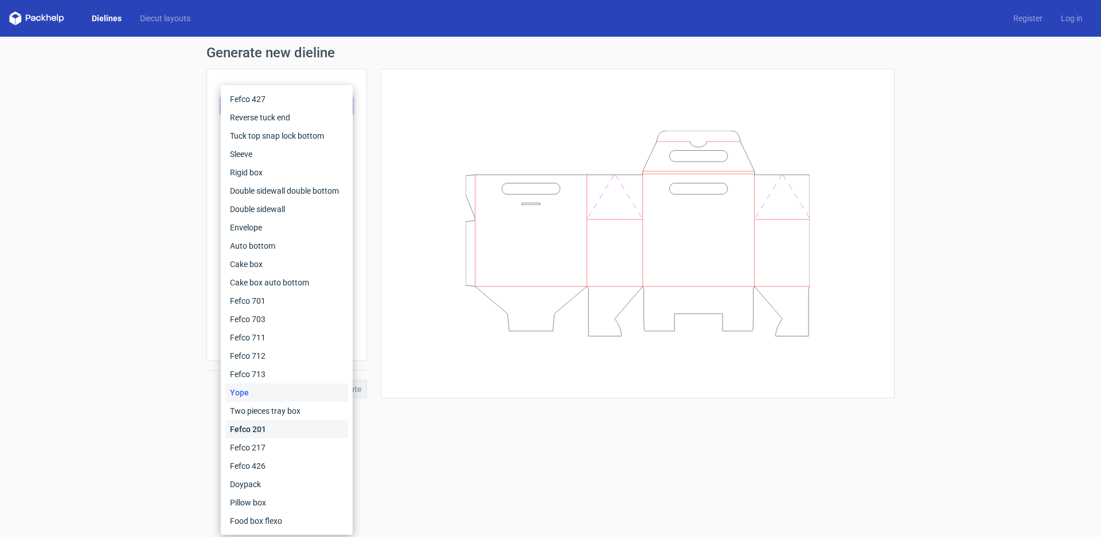
click at [276, 433] on div "Fefco 201" at bounding box center [286, 429] width 123 height 18
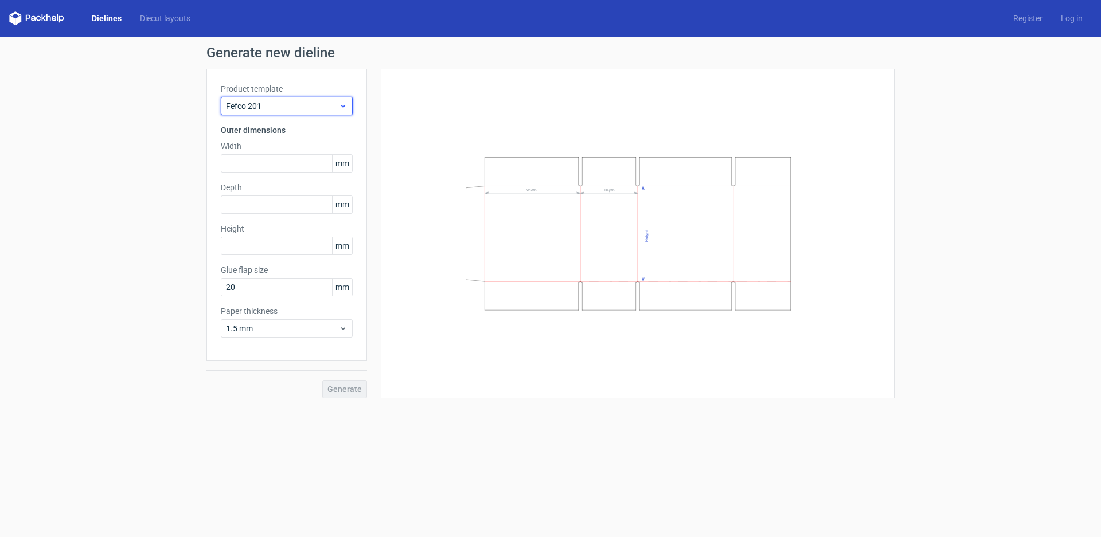
click at [292, 104] on span "Fefco 201" at bounding box center [282, 105] width 113 height 11
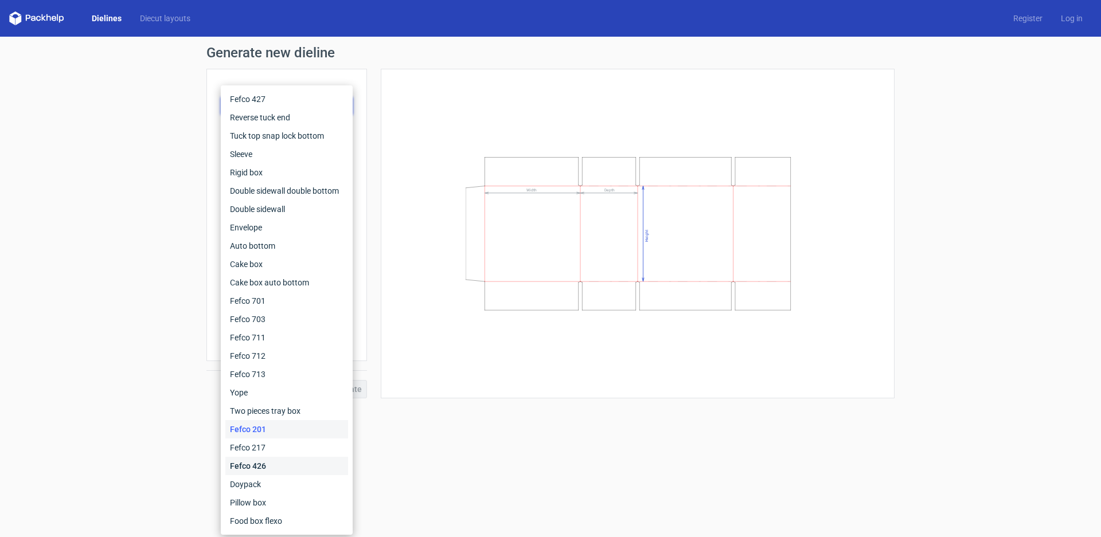
click at [253, 474] on div "Fefco 426" at bounding box center [286, 466] width 123 height 18
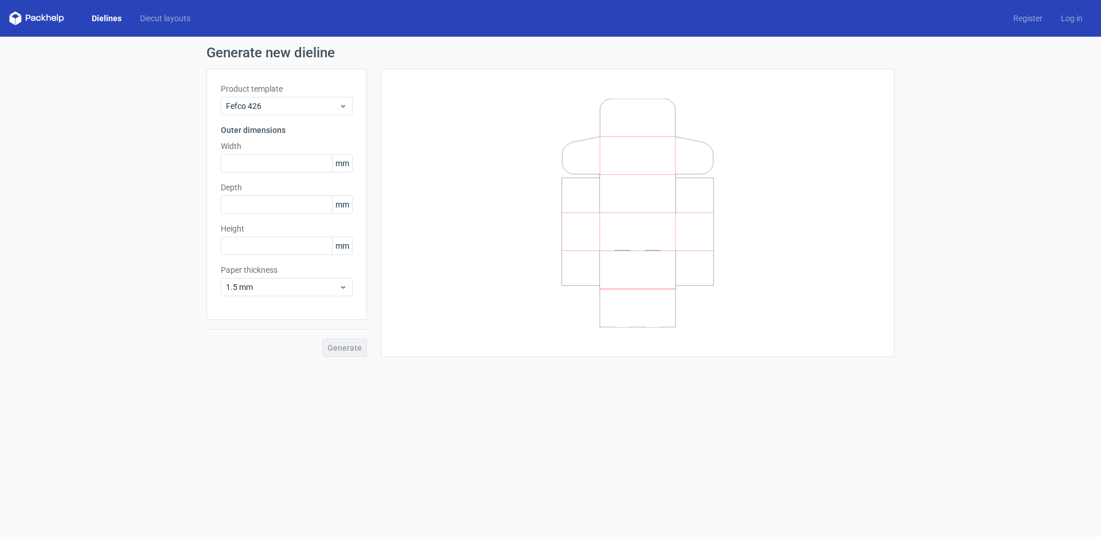
click at [536, 418] on form "Generate new dieline Product template Fefco 426 Outer dimensions Width mm Depth…" at bounding box center [550, 287] width 1101 height 501
click at [1049, 116] on div "Generate new dieline Product template Fefco 426 Outer dimensions Width mm Depth…" at bounding box center [550, 202] width 1101 height 330
click at [316, 536] on form "Generate new dieline Product template Fefco 426 Outer dimensions Width mm Depth…" at bounding box center [550, 287] width 1101 height 501
